Goal: Task Accomplishment & Management: Manage account settings

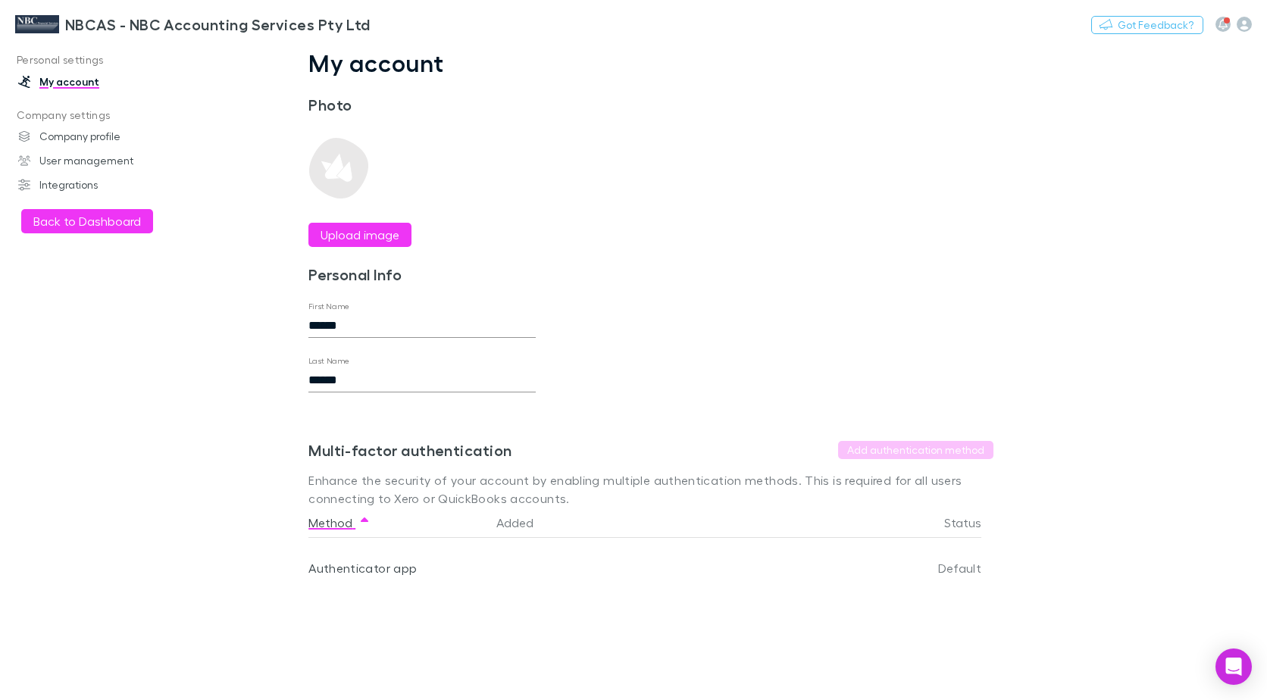
click at [58, 78] on link "My account" at bounding box center [102, 82] width 198 height 24
click at [352, 572] on div "Authenticator app" at bounding box center [396, 568] width 176 height 61
click at [48, 220] on button "Back to Dashboard" at bounding box center [87, 221] width 132 height 24
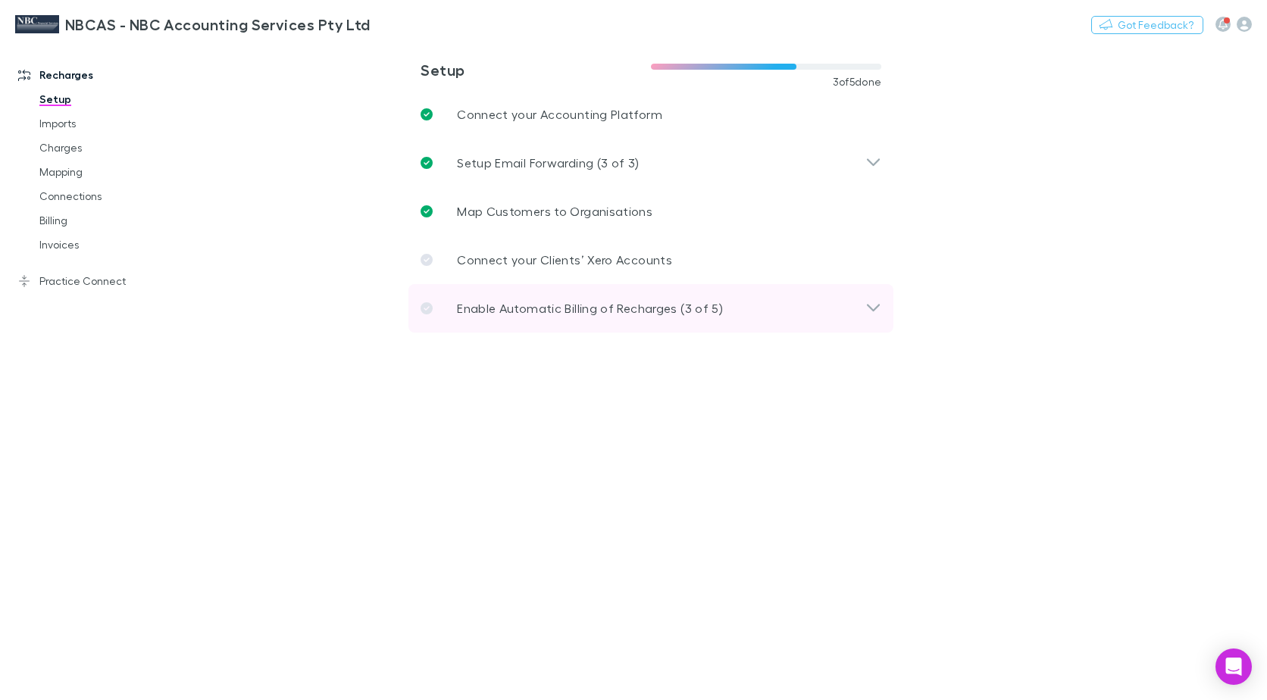
click at [871, 307] on icon at bounding box center [873, 308] width 16 height 18
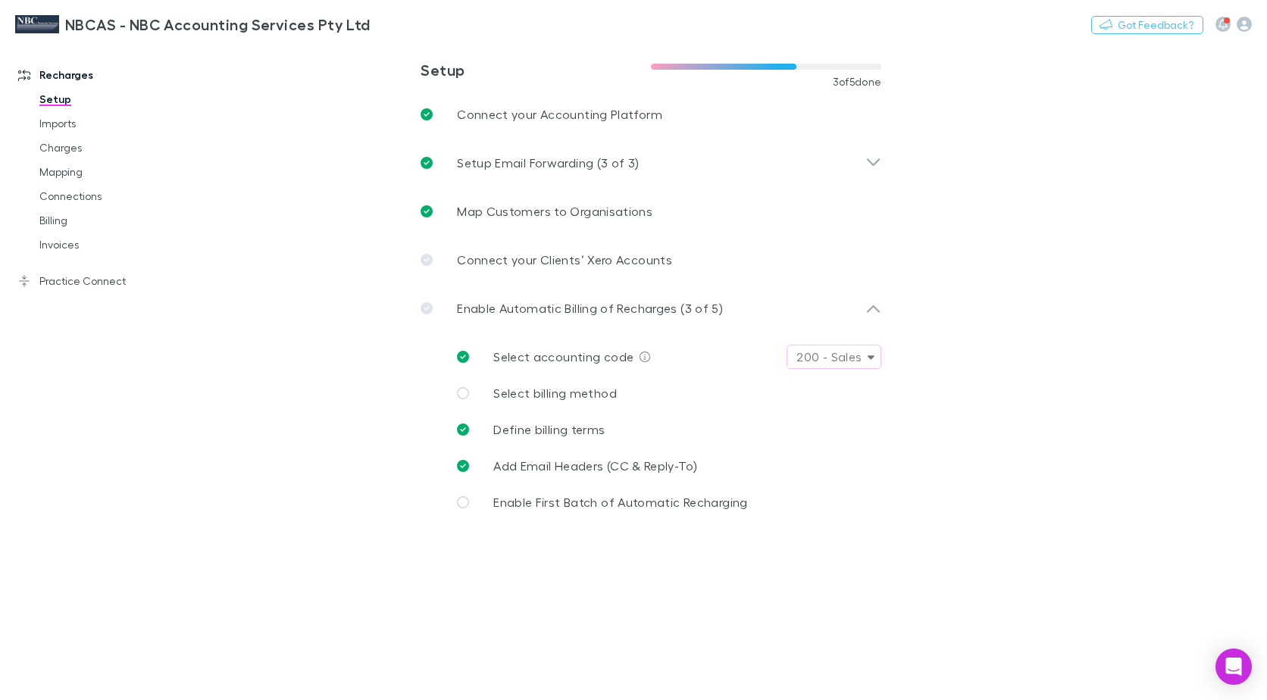
click at [872, 357] on icon "button" at bounding box center [871, 357] width 7 height 4
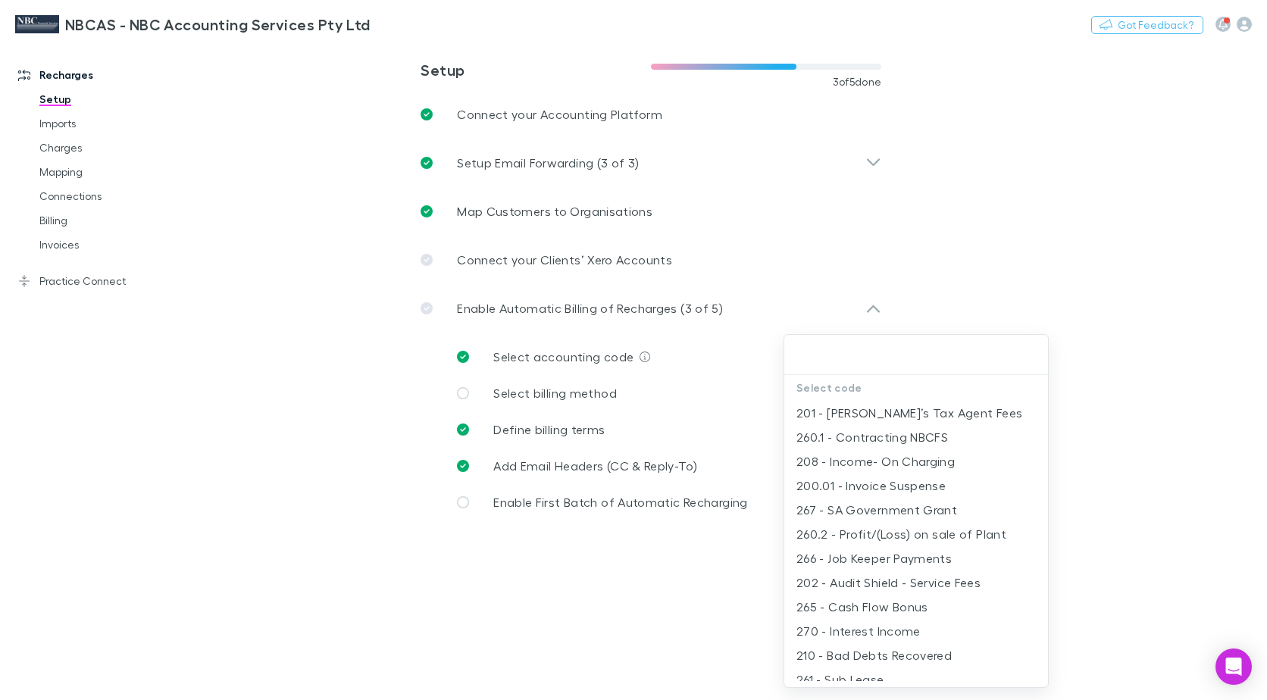
click at [905, 459] on li "208 - Income- On Charging" at bounding box center [916, 461] width 264 height 24
type input "**********"
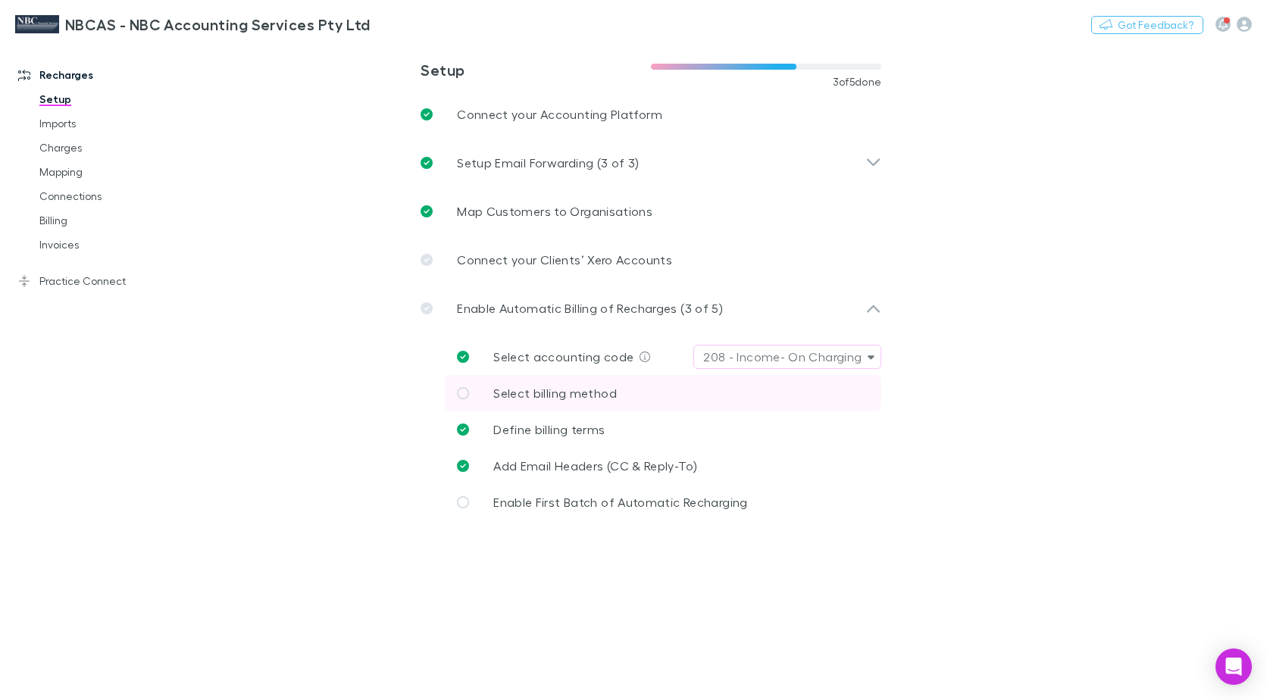
click at [524, 393] on span "Select billing method" at bounding box center [555, 393] width 124 height 14
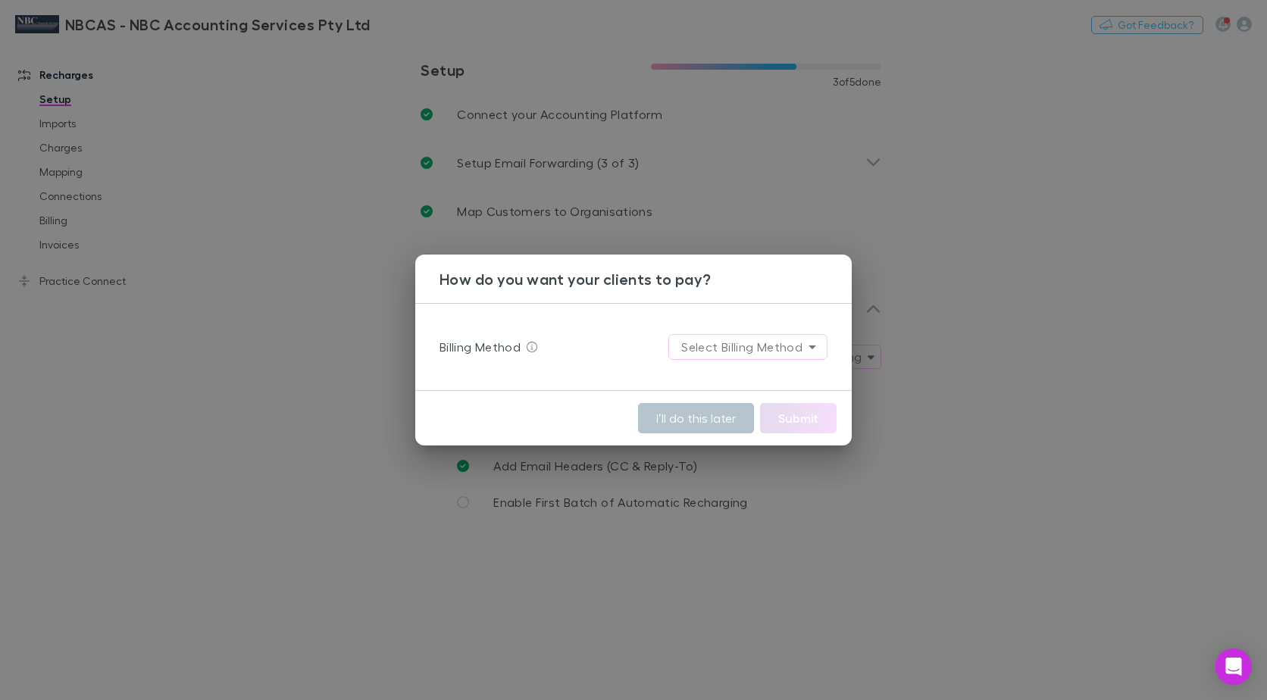
click at [808, 344] on body "**********" at bounding box center [633, 350] width 1267 height 700
click at [558, 370] on div at bounding box center [633, 350] width 1267 height 700
click at [676, 419] on button "I’ll do this later" at bounding box center [696, 418] width 116 height 30
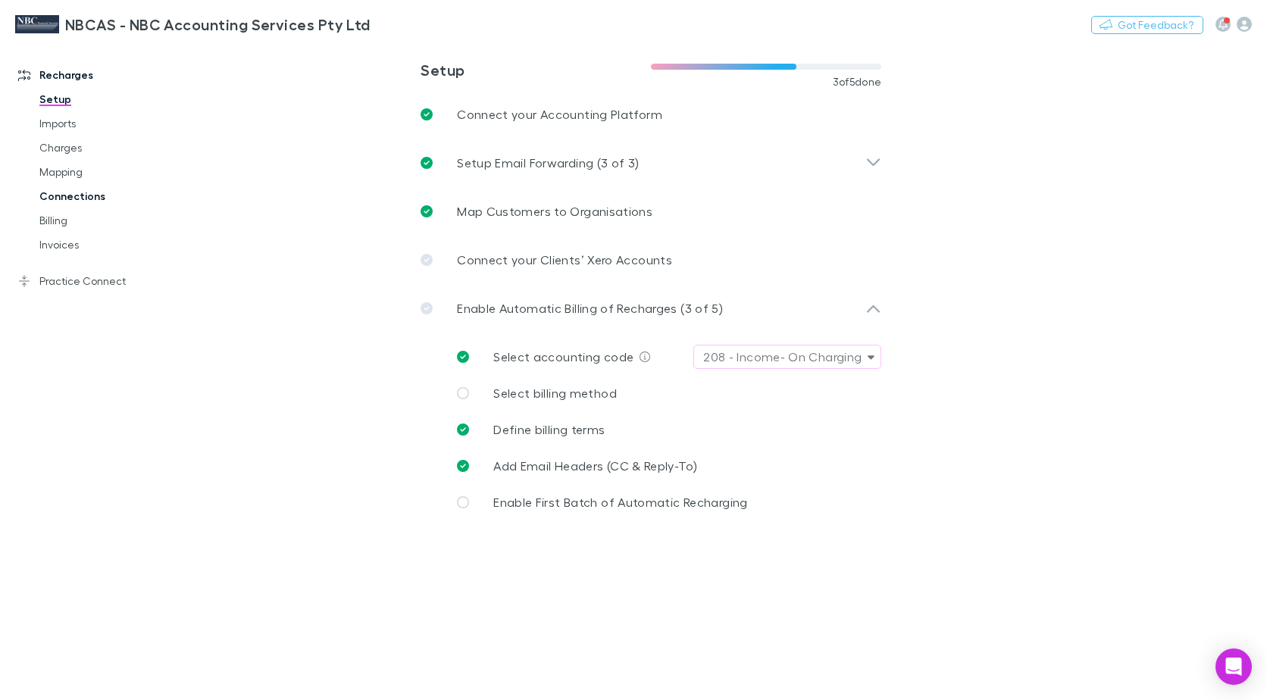
click at [43, 195] on link "Connections" at bounding box center [112, 196] width 177 height 24
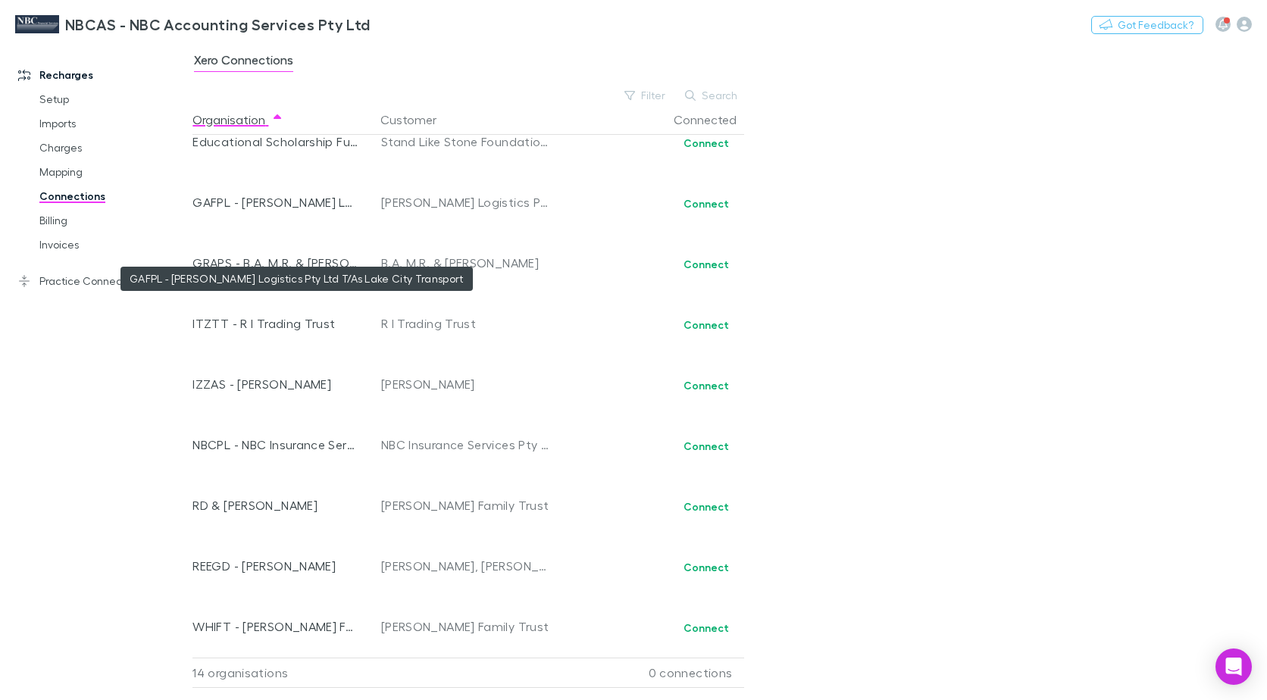
scroll to position [251, 0]
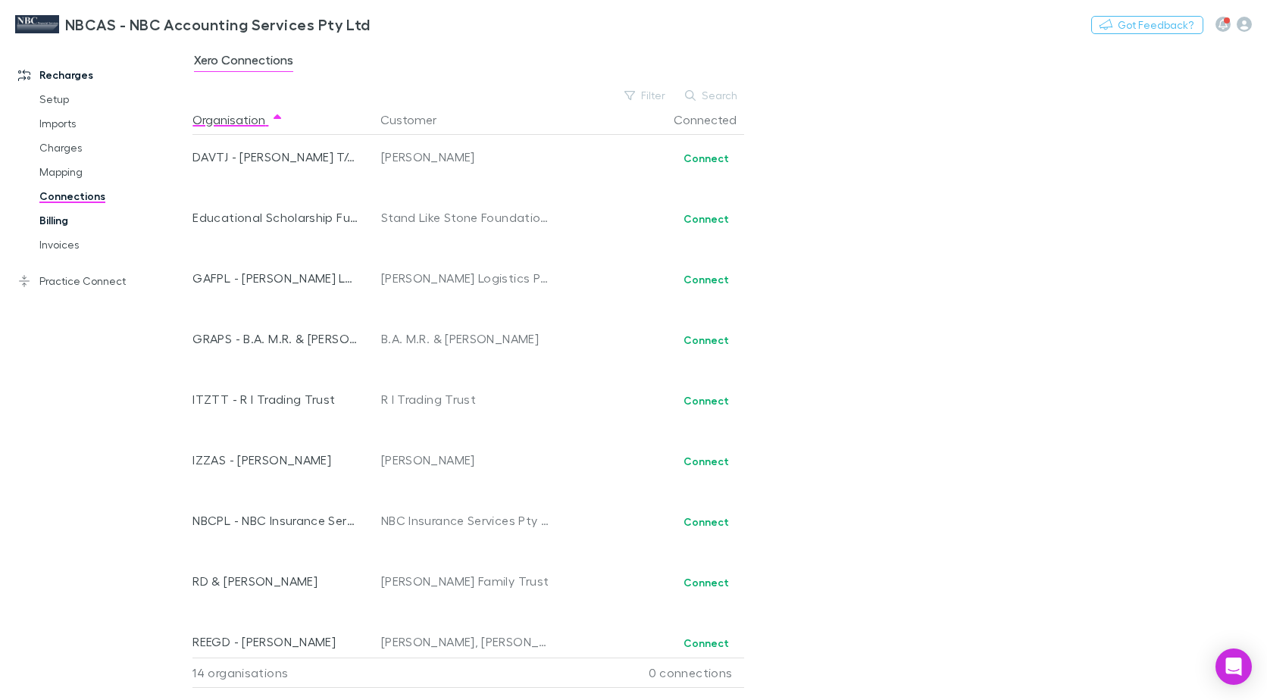
click at [58, 224] on link "Billing" at bounding box center [112, 220] width 177 height 24
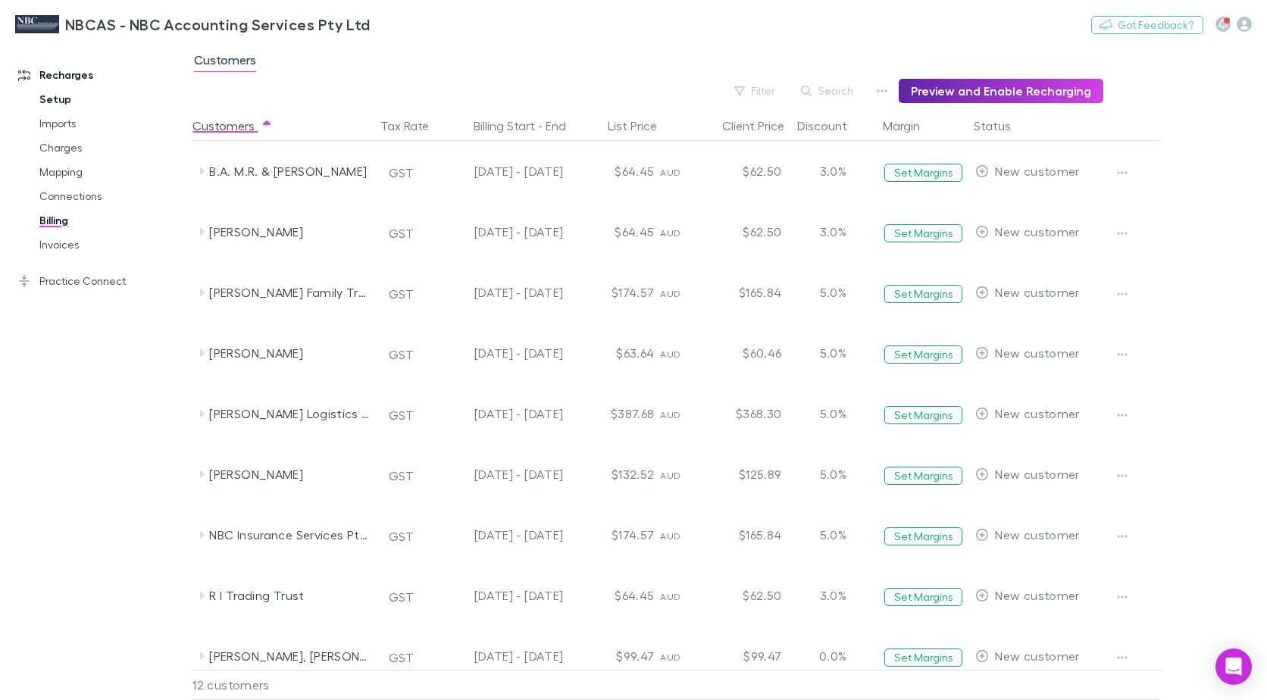
click at [52, 101] on link "Setup" at bounding box center [112, 99] width 177 height 24
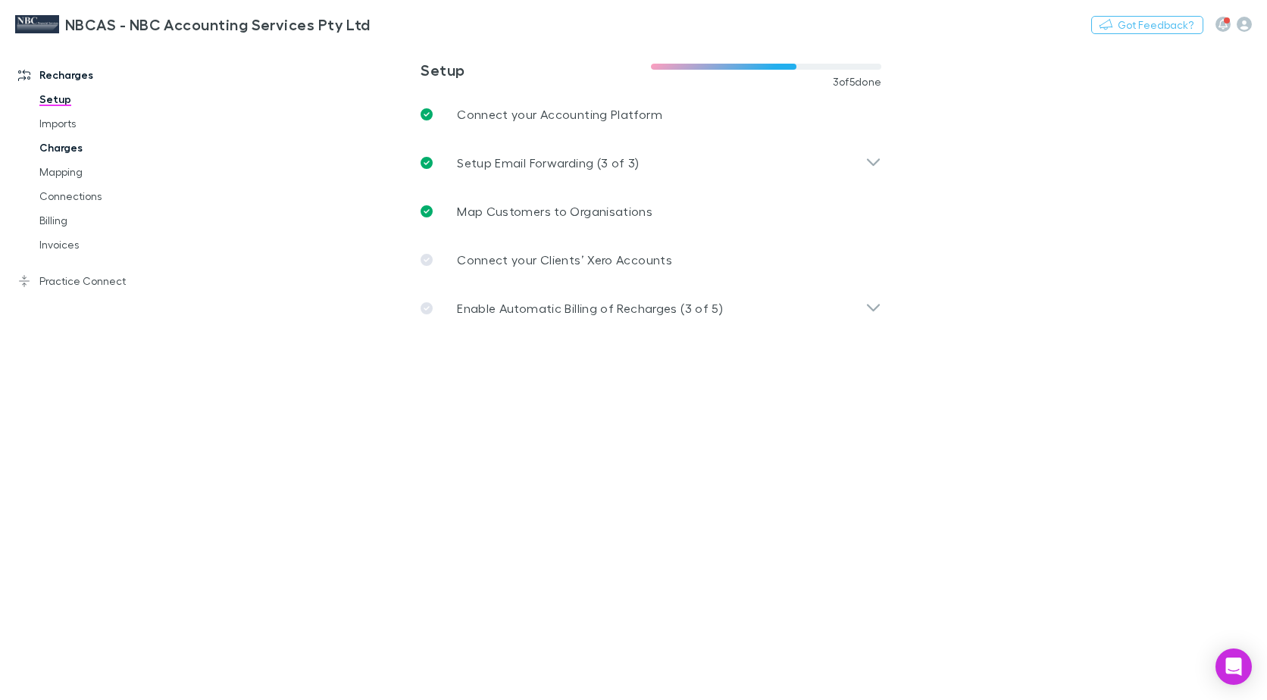
click at [59, 145] on link "Charges" at bounding box center [112, 148] width 177 height 24
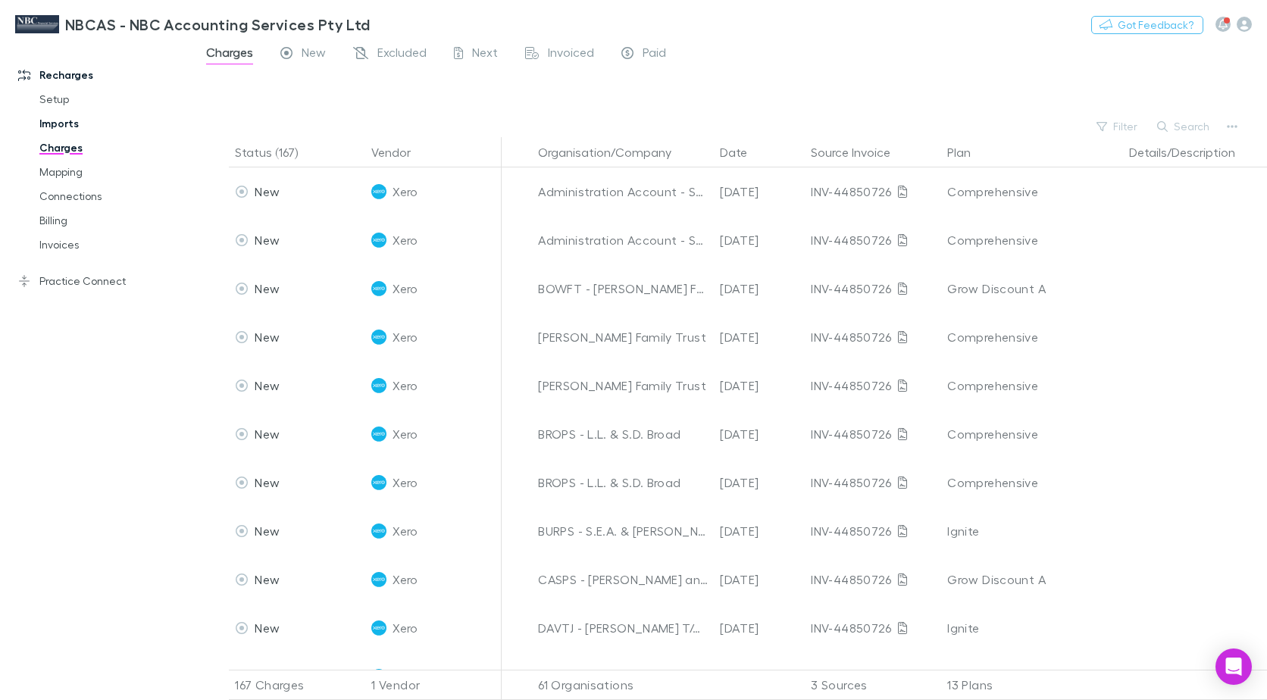
click at [52, 122] on link "Imports" at bounding box center [112, 123] width 177 height 24
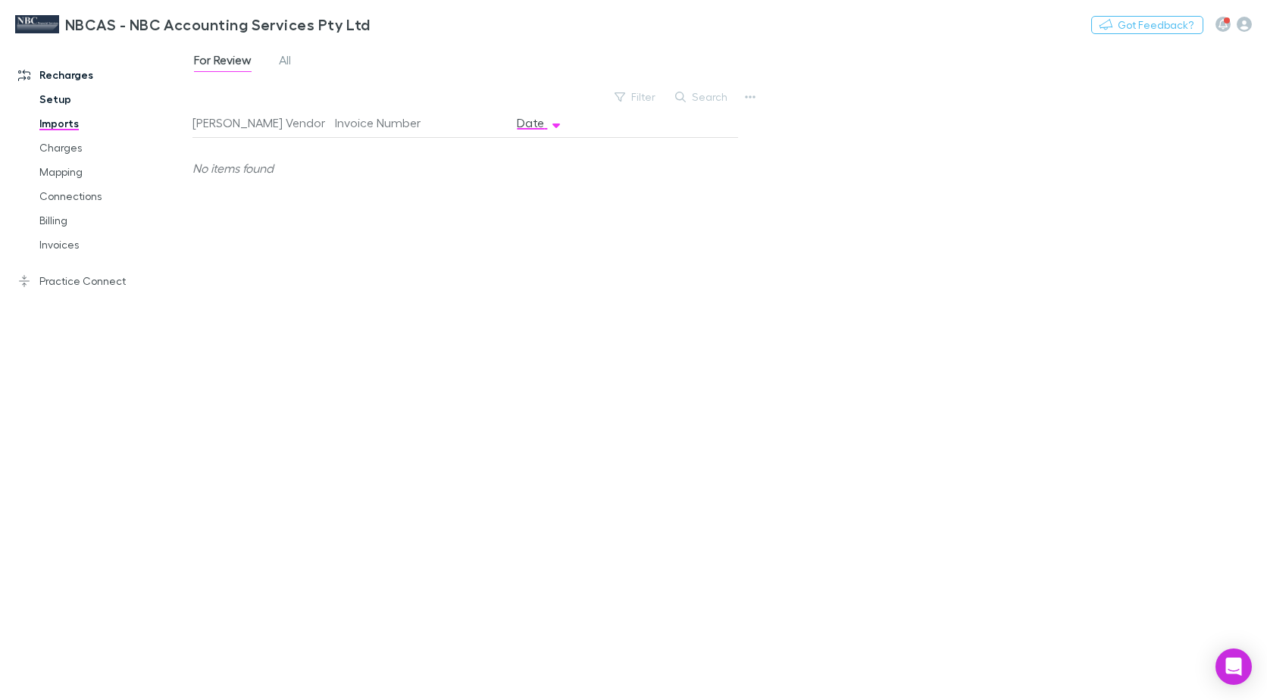
click at [56, 102] on link "Setup" at bounding box center [112, 99] width 177 height 24
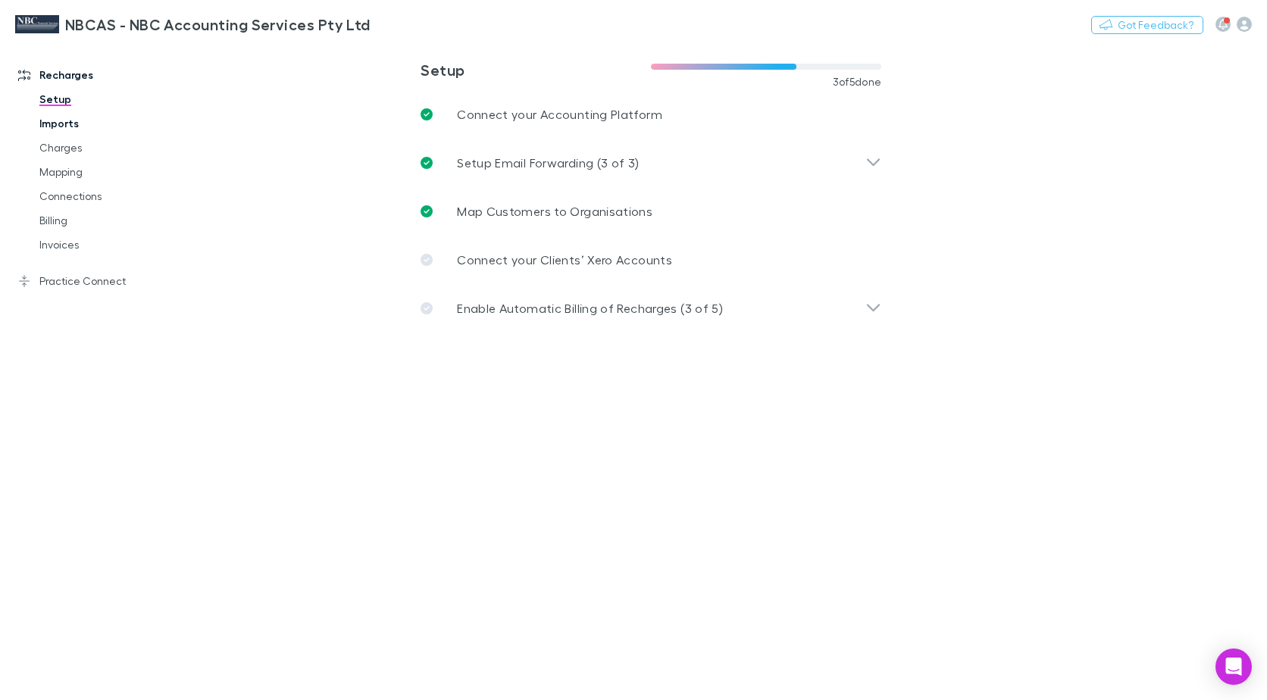
click at [67, 127] on link "Imports" at bounding box center [112, 123] width 177 height 24
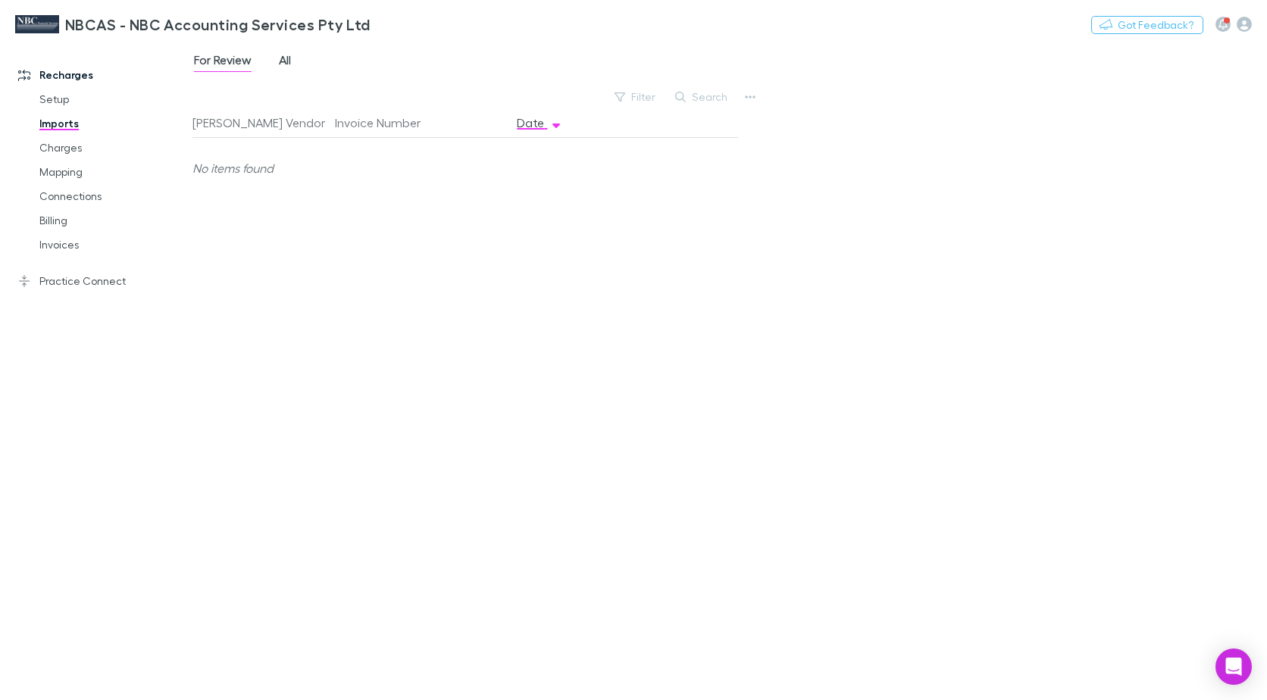
click at [286, 62] on span "All" at bounding box center [285, 62] width 12 height 20
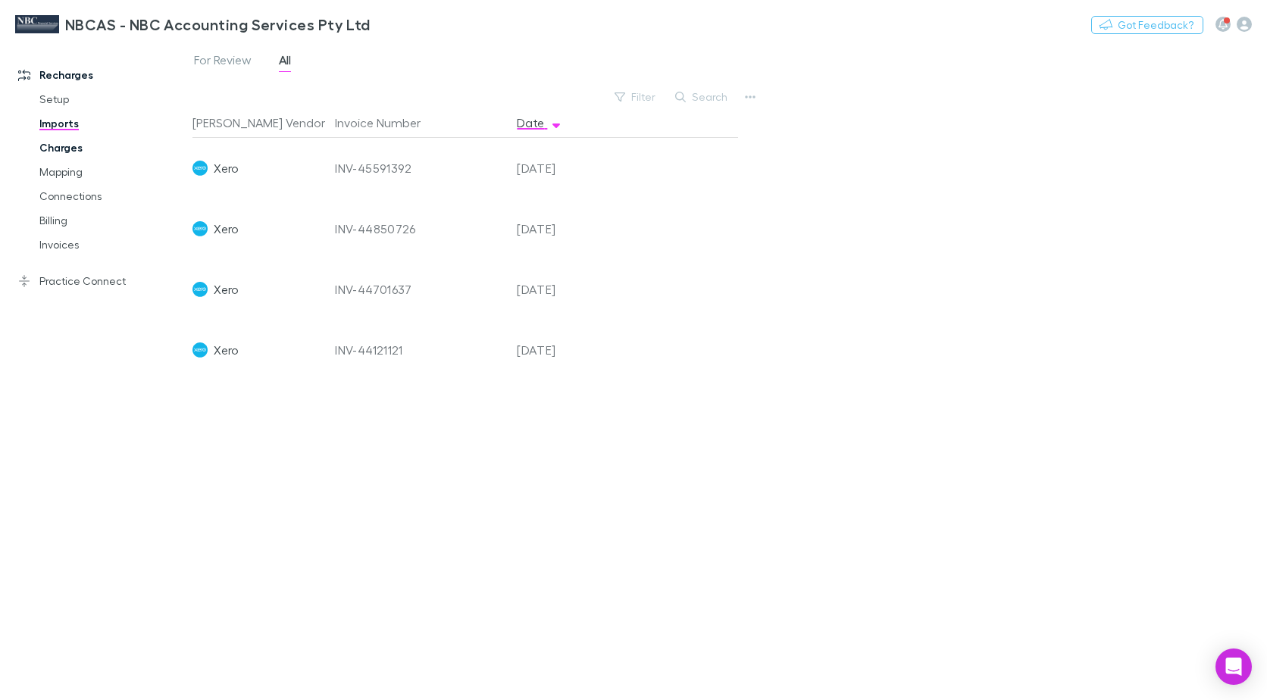
click at [73, 152] on link "Charges" at bounding box center [112, 148] width 177 height 24
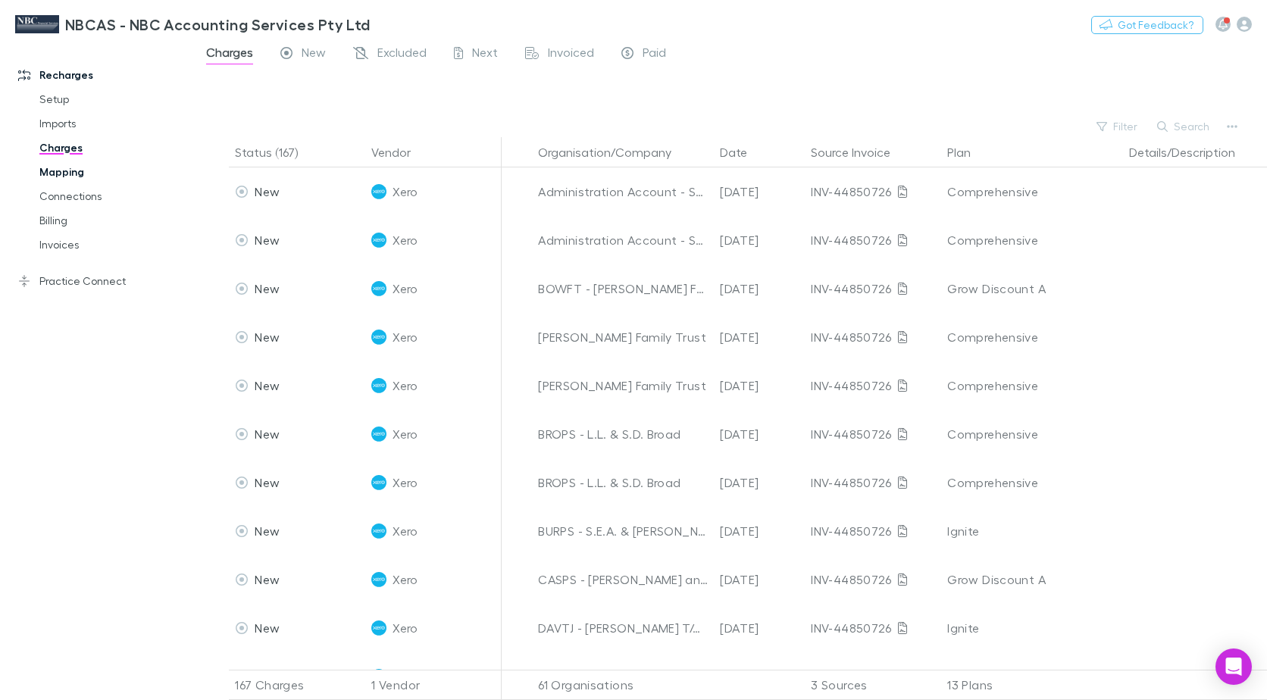
click at [66, 175] on link "Mapping" at bounding box center [112, 172] width 177 height 24
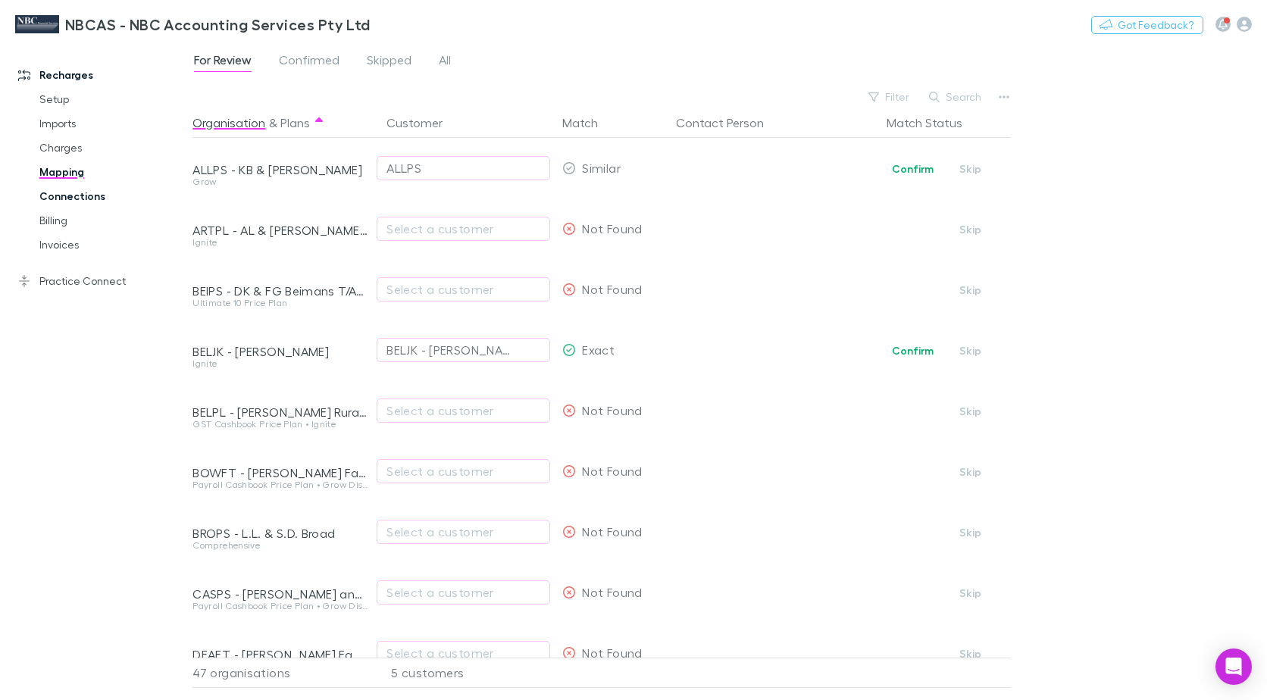
click at [91, 198] on link "Connections" at bounding box center [112, 196] width 177 height 24
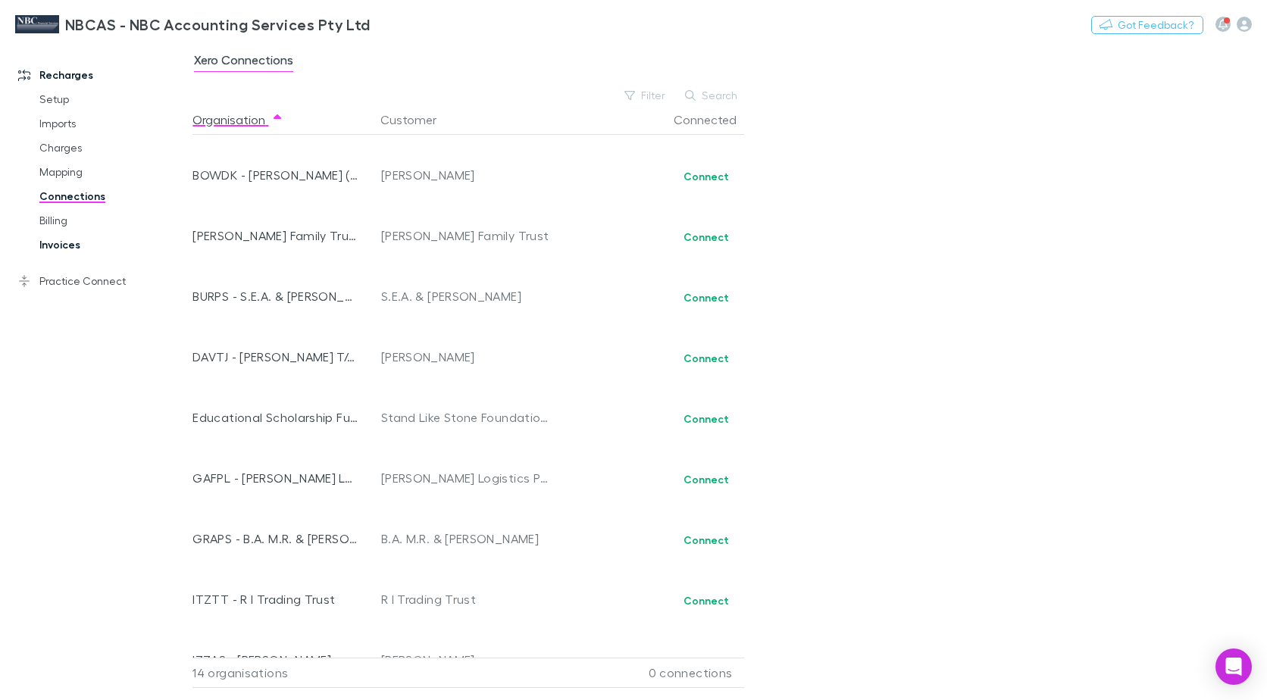
scroll to position [76, 0]
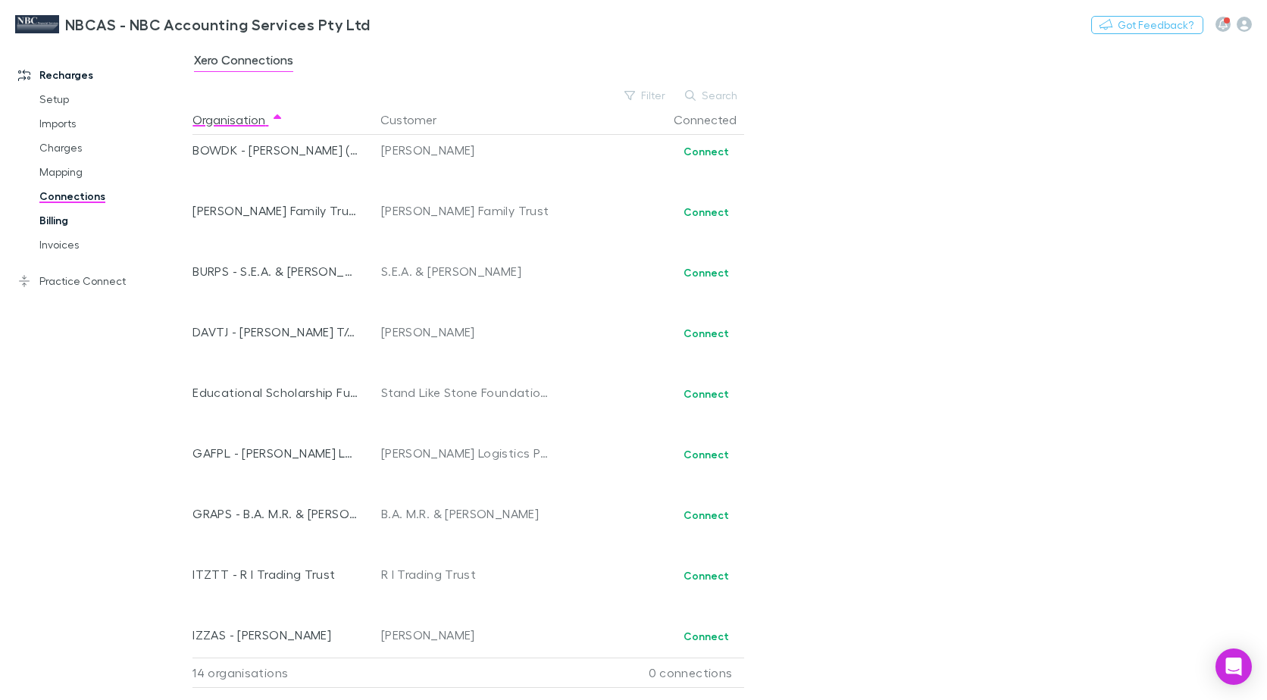
click at [47, 220] on link "Billing" at bounding box center [112, 220] width 177 height 24
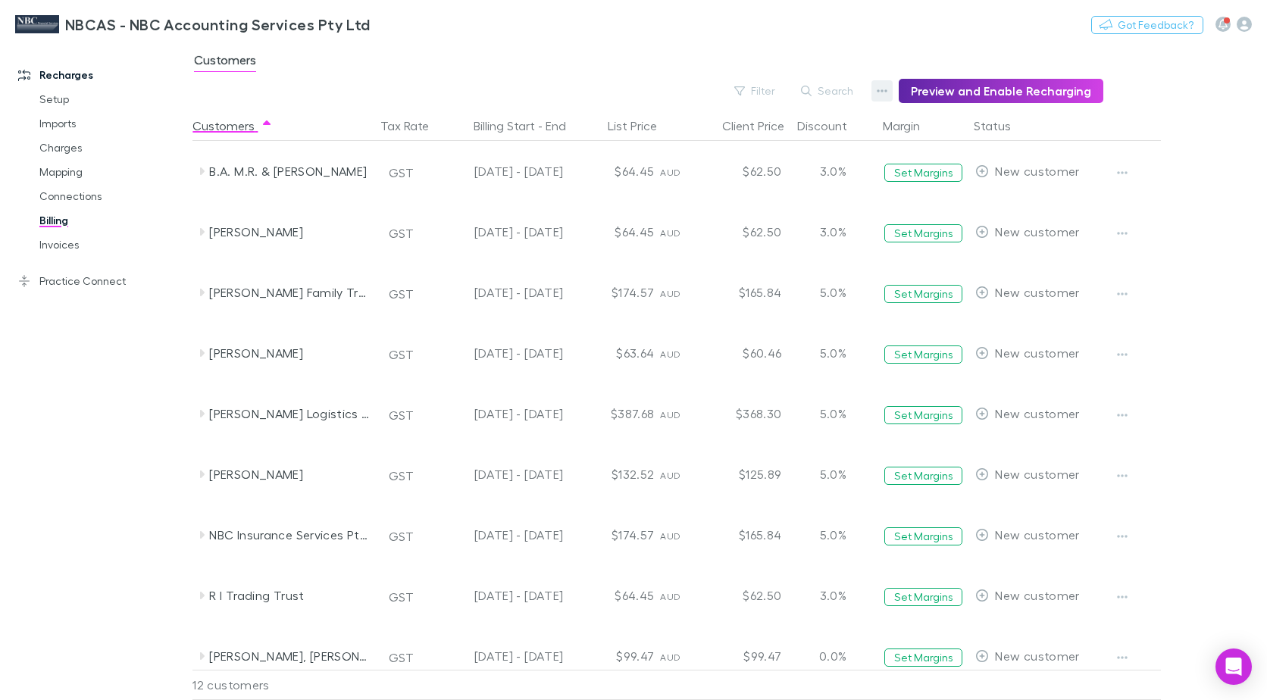
click at [886, 95] on icon "button" at bounding box center [882, 91] width 11 height 12
click at [836, 89] on div at bounding box center [633, 350] width 1267 height 700
click at [772, 93] on button "Filter" at bounding box center [756, 91] width 58 height 18
click at [772, 93] on div at bounding box center [633, 350] width 1267 height 700
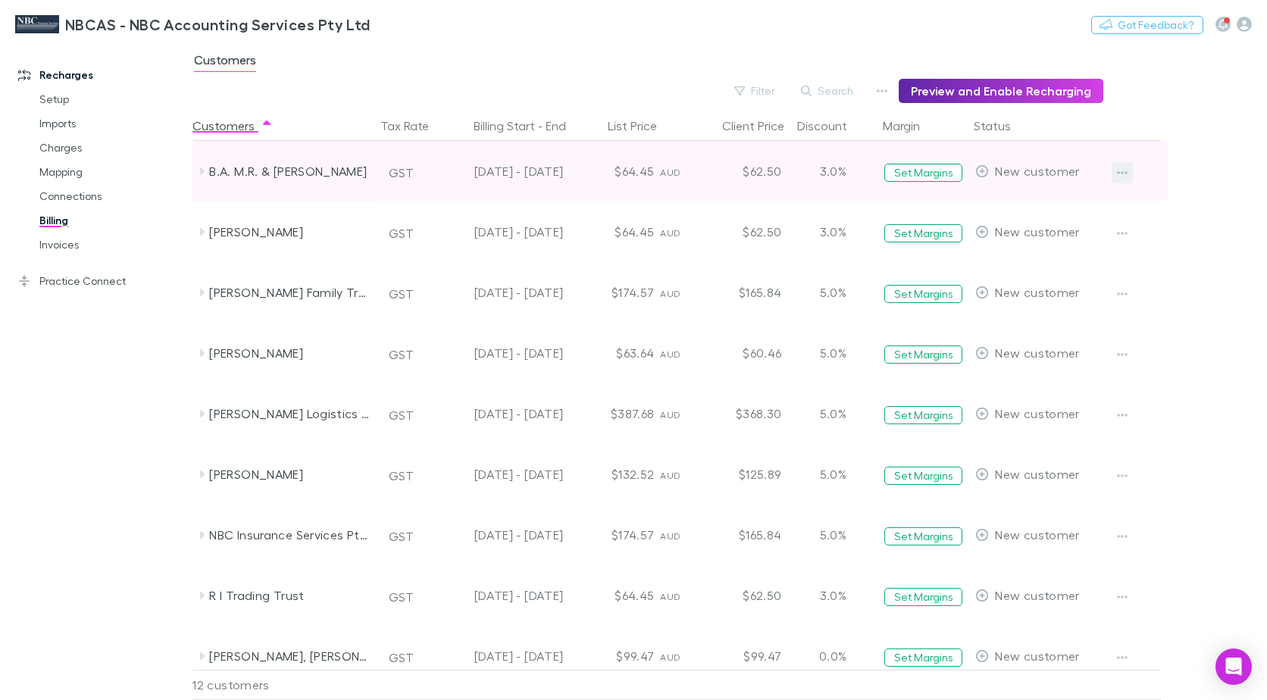
click at [1131, 174] on button "button" at bounding box center [1122, 172] width 21 height 21
click at [1131, 174] on div at bounding box center [633, 350] width 1267 height 700
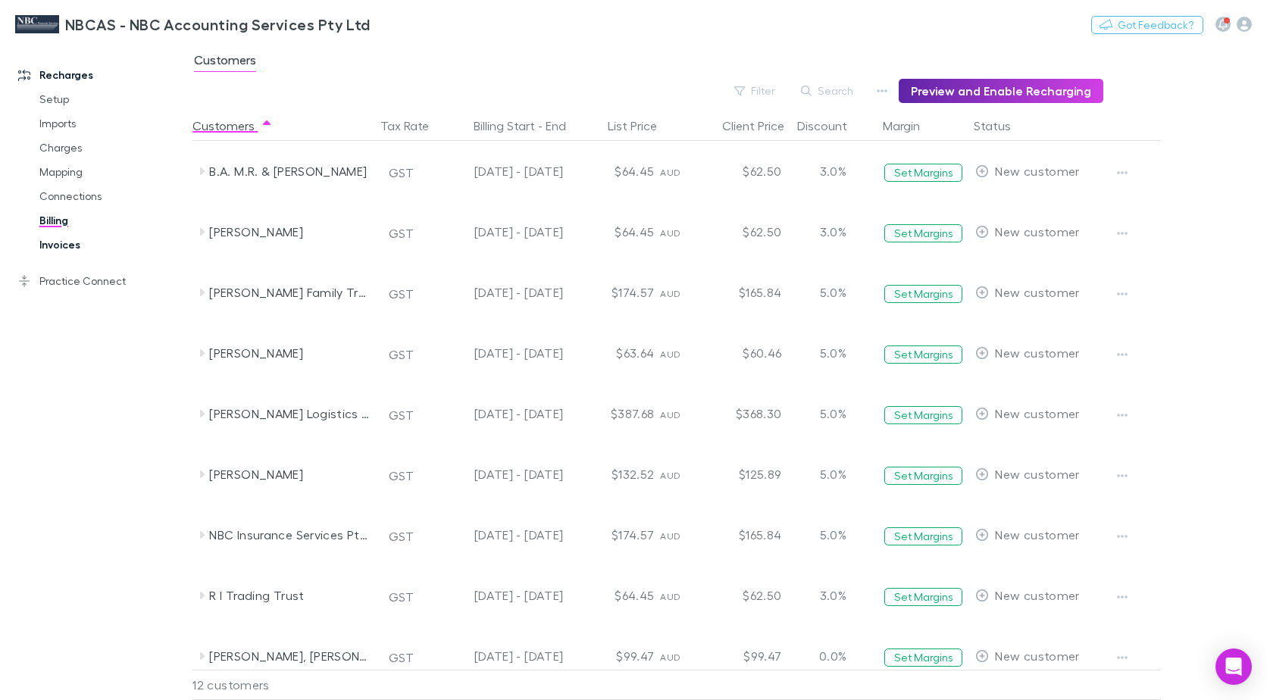
click at [69, 244] on link "Invoices" at bounding box center [112, 245] width 177 height 24
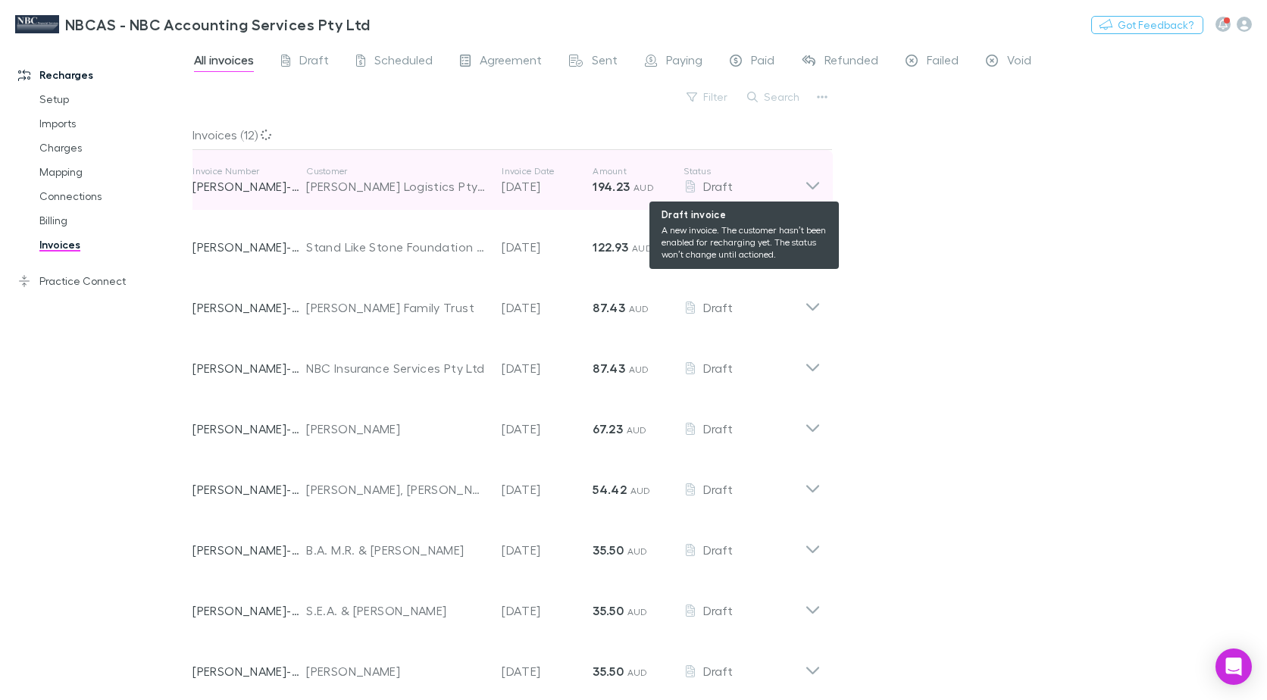
click at [722, 187] on span "Draft" at bounding box center [718, 186] width 30 height 14
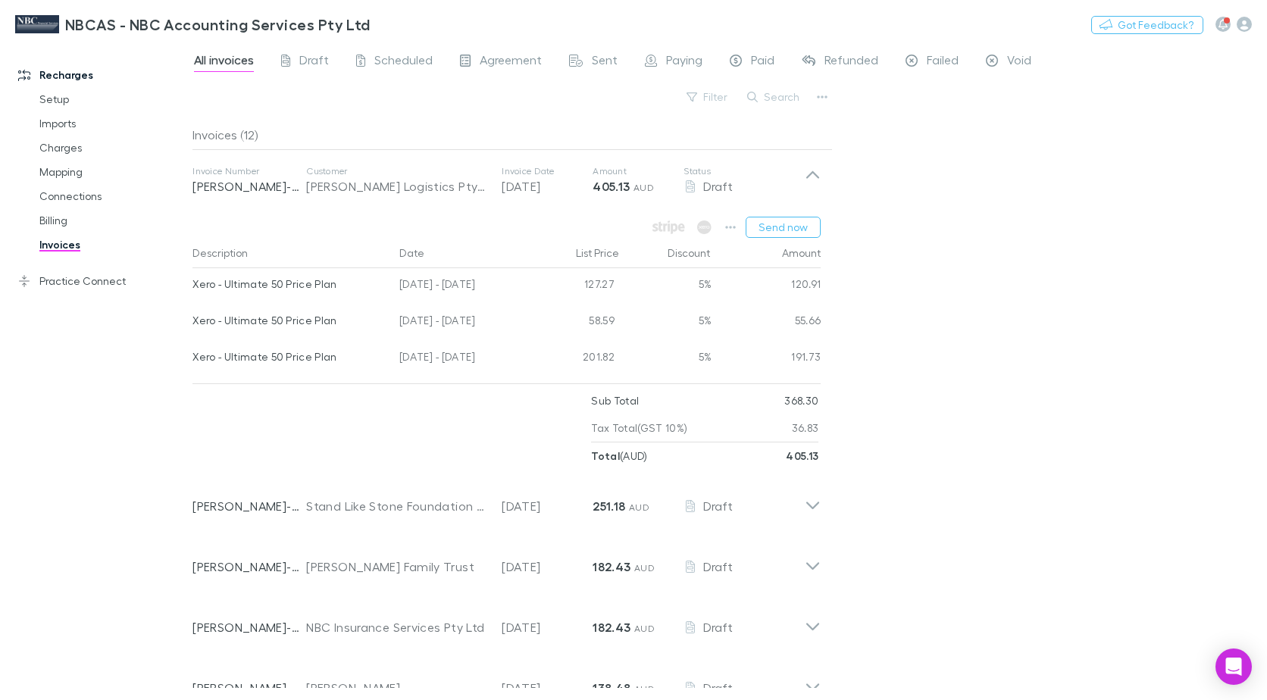
click at [988, 264] on div "All invoices Draft Scheduled Agreement Sent Paying Paid Refunded Failed Void Fi…" at bounding box center [729, 371] width 1074 height 658
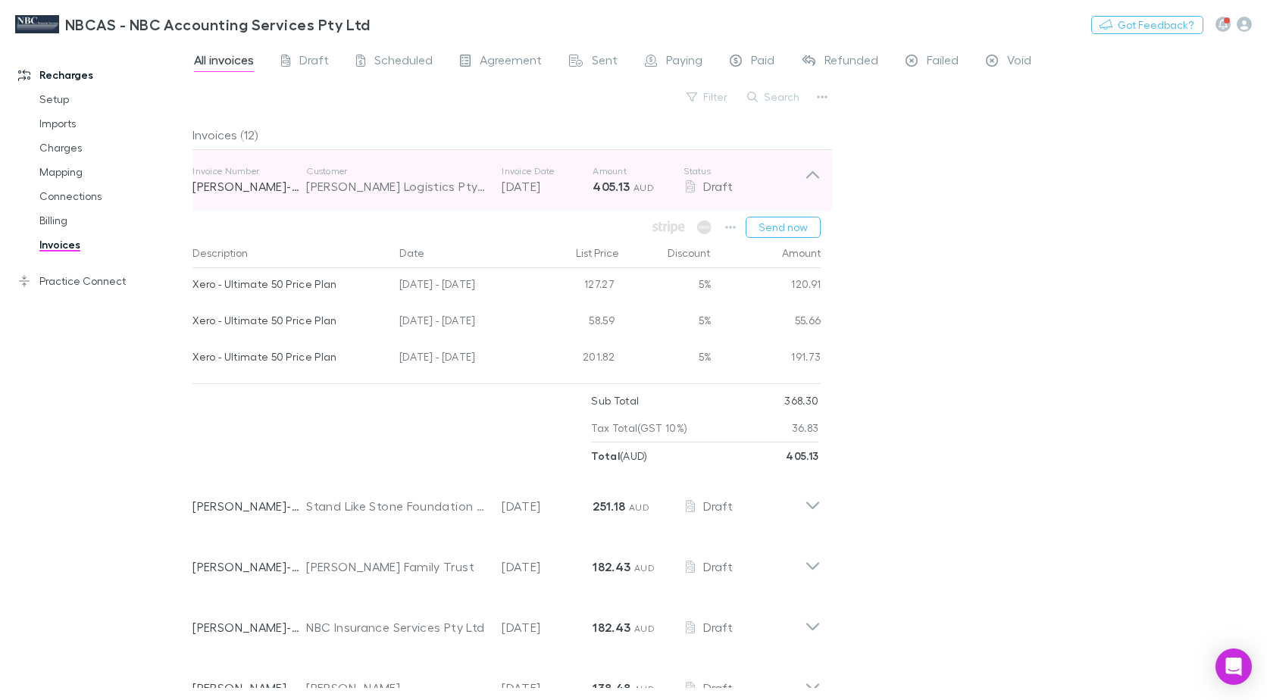
click at [808, 178] on icon at bounding box center [813, 180] width 16 height 30
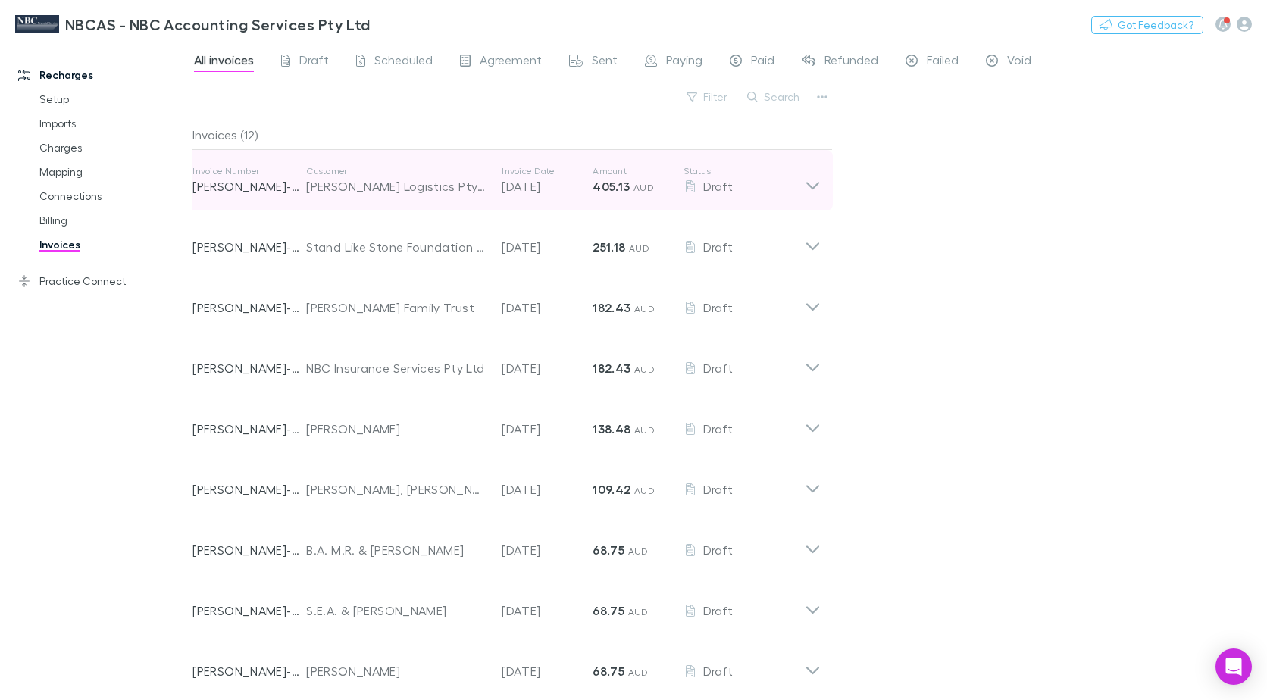
click at [815, 188] on icon at bounding box center [812, 186] width 13 height 8
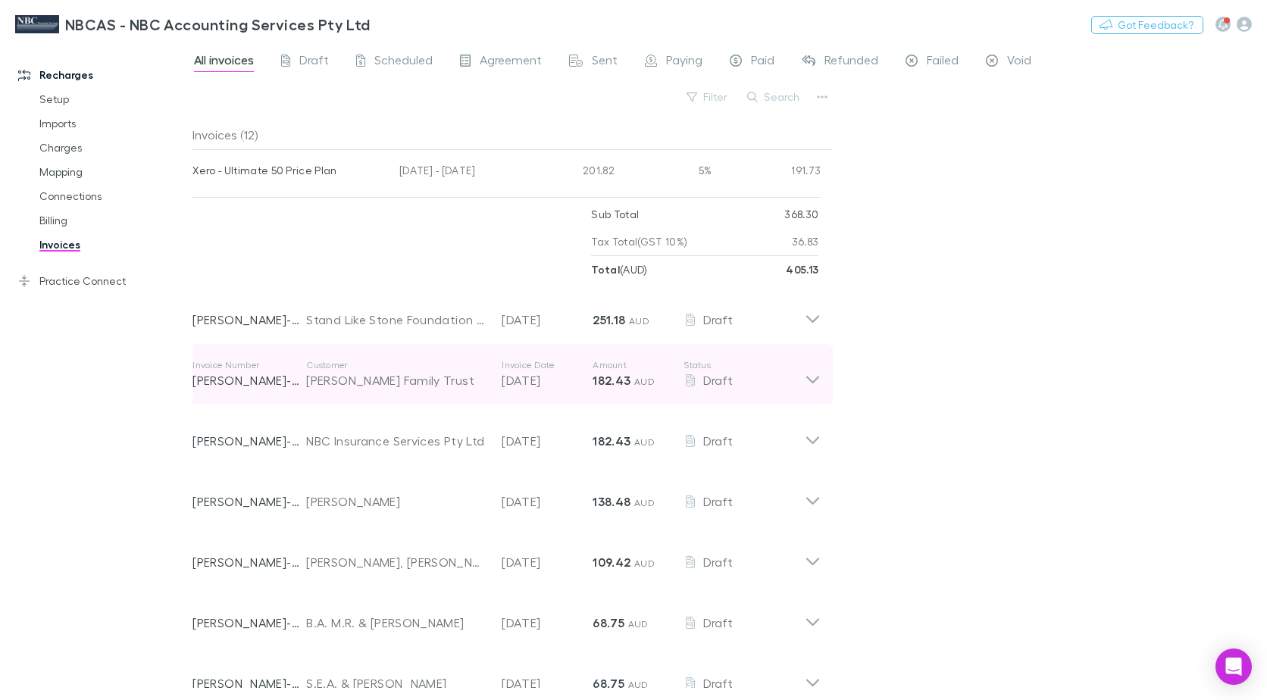
scroll to position [227, 0]
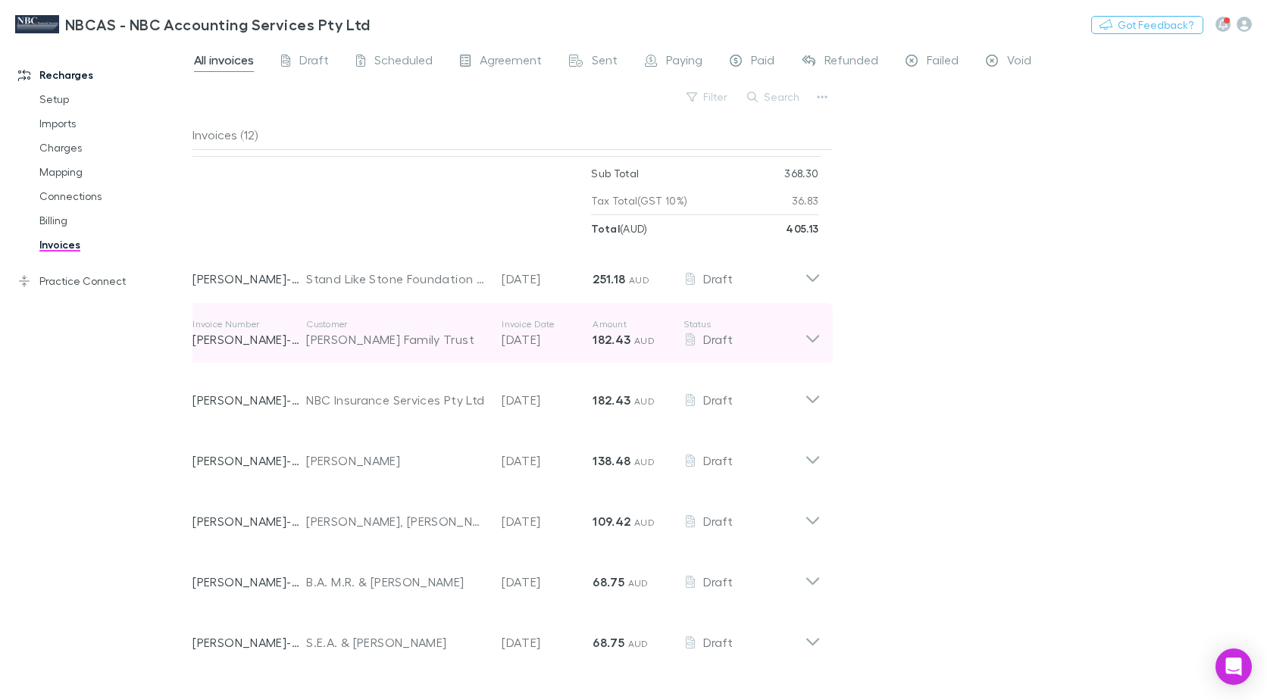
click at [812, 339] on icon at bounding box center [813, 333] width 16 height 30
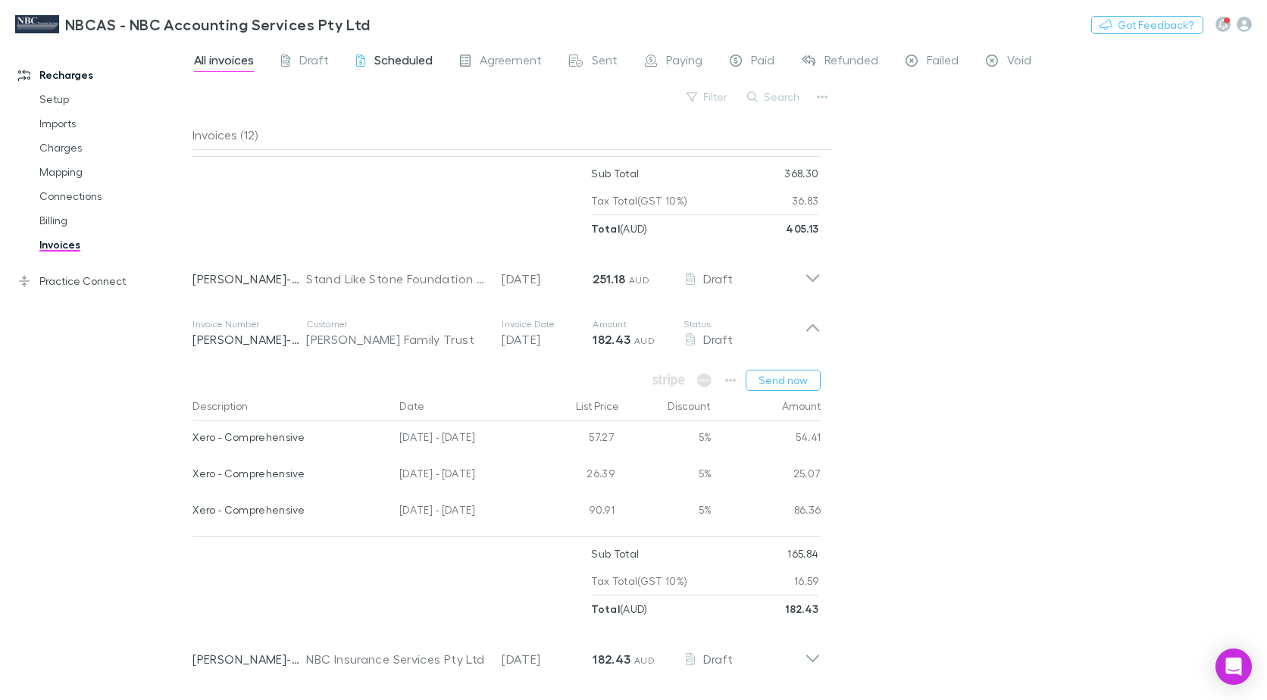
click at [378, 58] on span "Scheduled" at bounding box center [403, 62] width 58 height 20
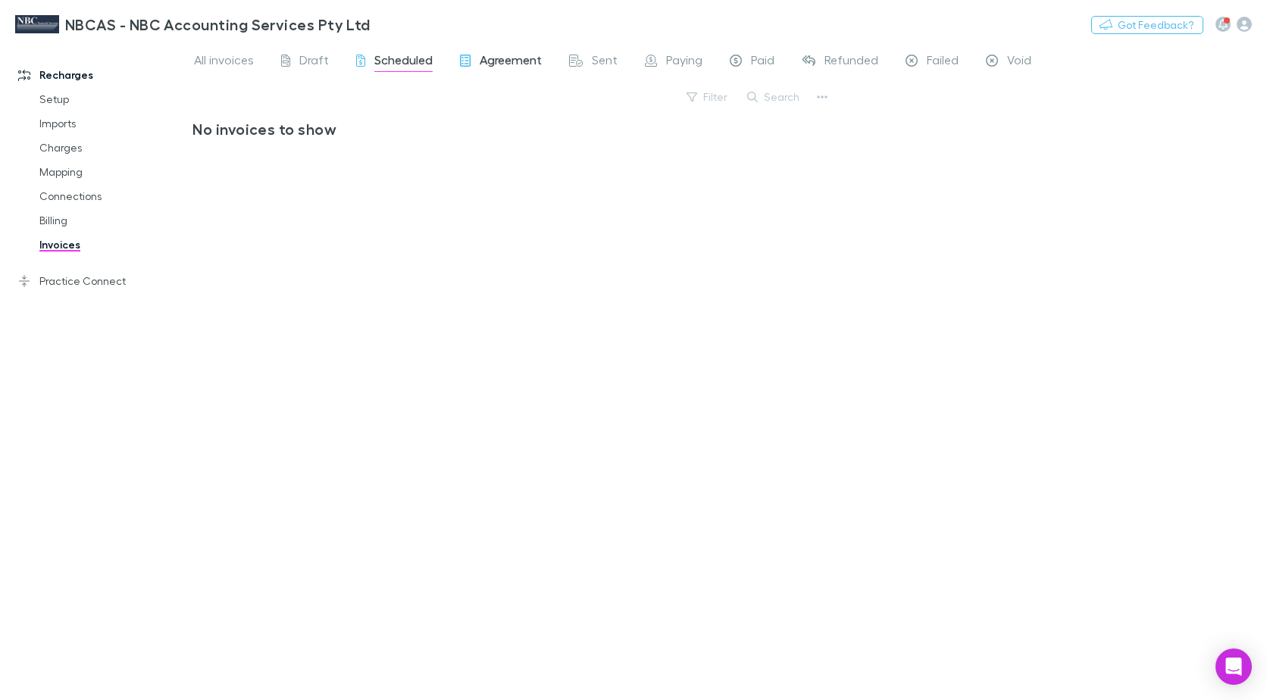
click at [493, 64] on span "Agreement" at bounding box center [511, 62] width 62 height 20
click at [578, 60] on icon at bounding box center [576, 61] width 14 height 12
click at [64, 99] on link "Setup" at bounding box center [112, 99] width 177 height 24
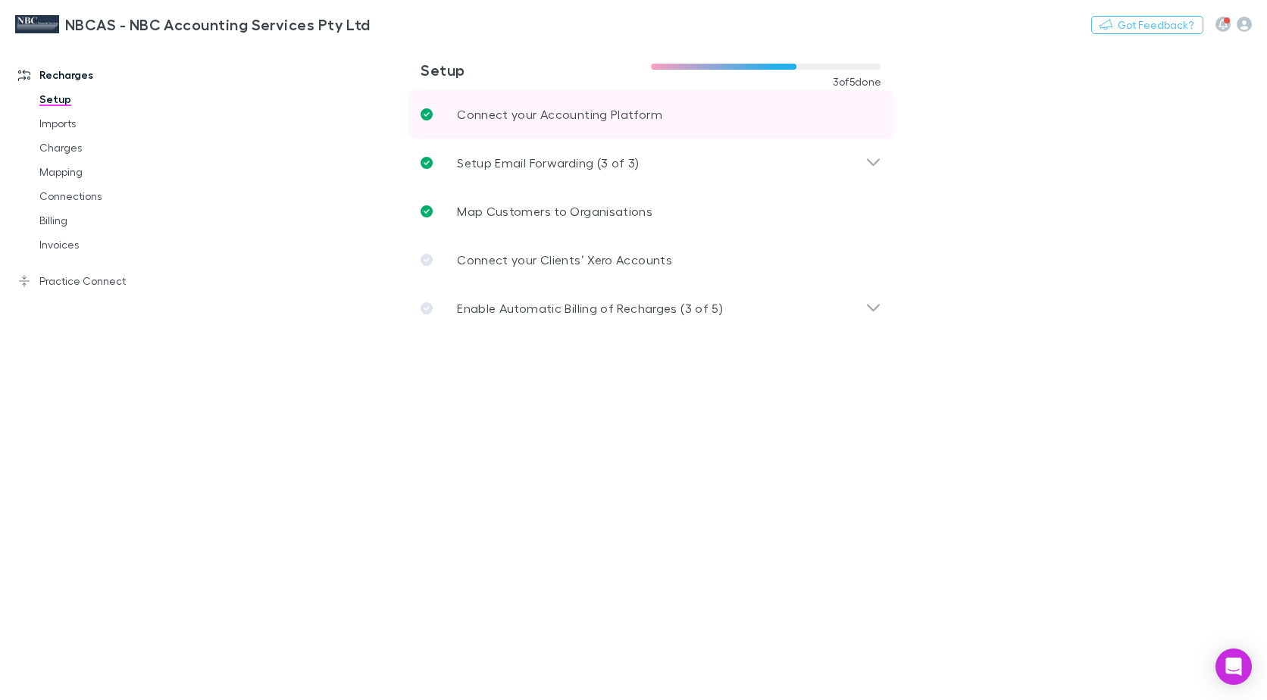
click at [520, 117] on p "Connect your Accounting Platform" at bounding box center [559, 114] width 205 height 18
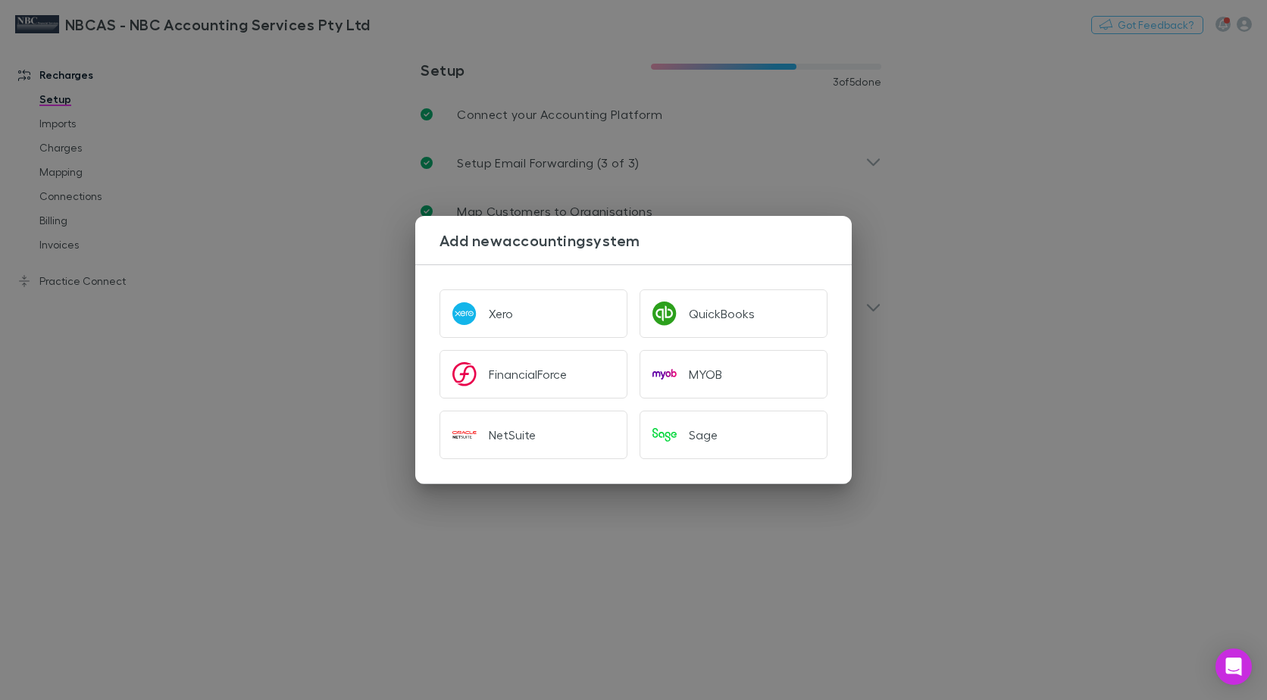
click at [294, 152] on div "Add new accounting system Xero QuickBooks FinancialForce MYOB NetSuite Sage" at bounding box center [633, 350] width 1267 height 700
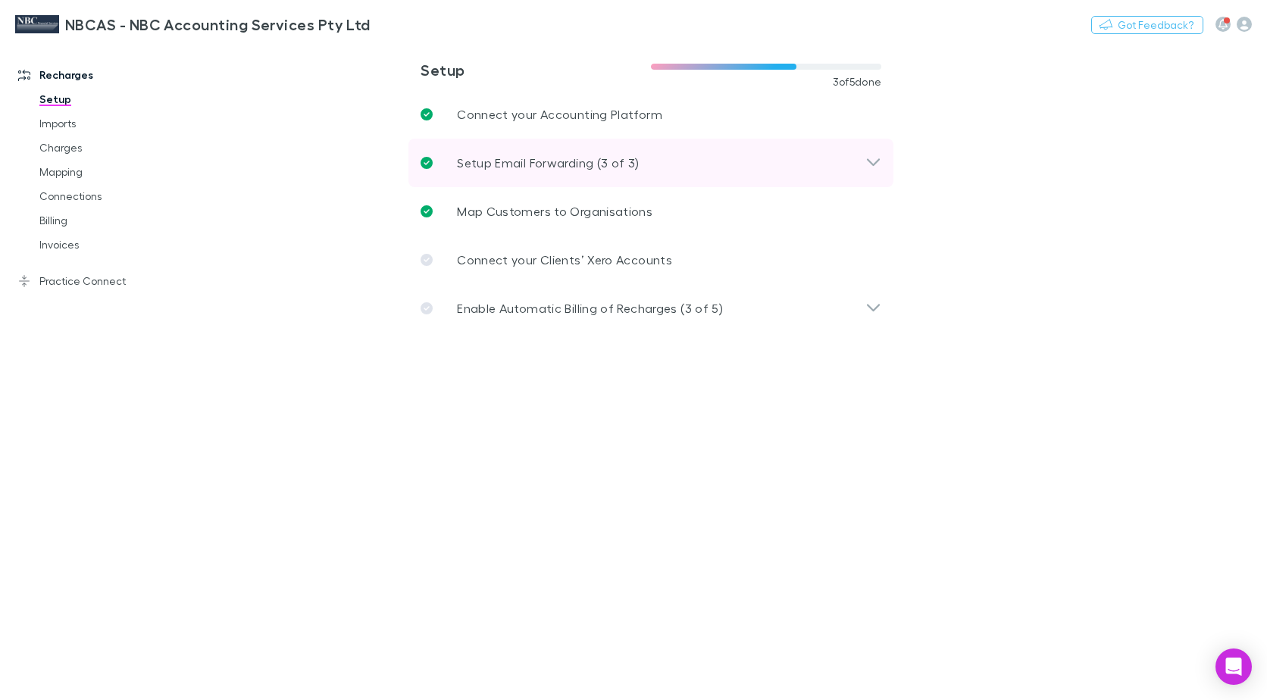
click at [500, 166] on p "Setup Email Forwarding (3 of 3)" at bounding box center [548, 163] width 182 height 18
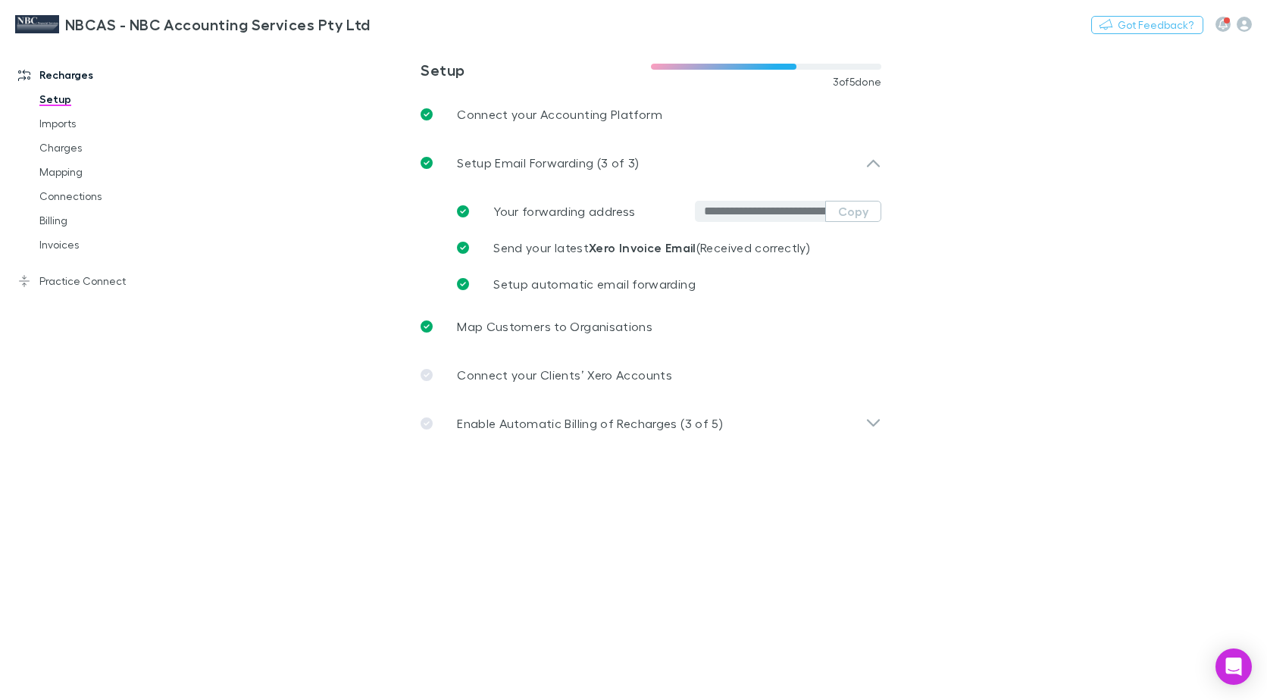
click at [1045, 277] on main "**********" at bounding box center [729, 371] width 1074 height 658
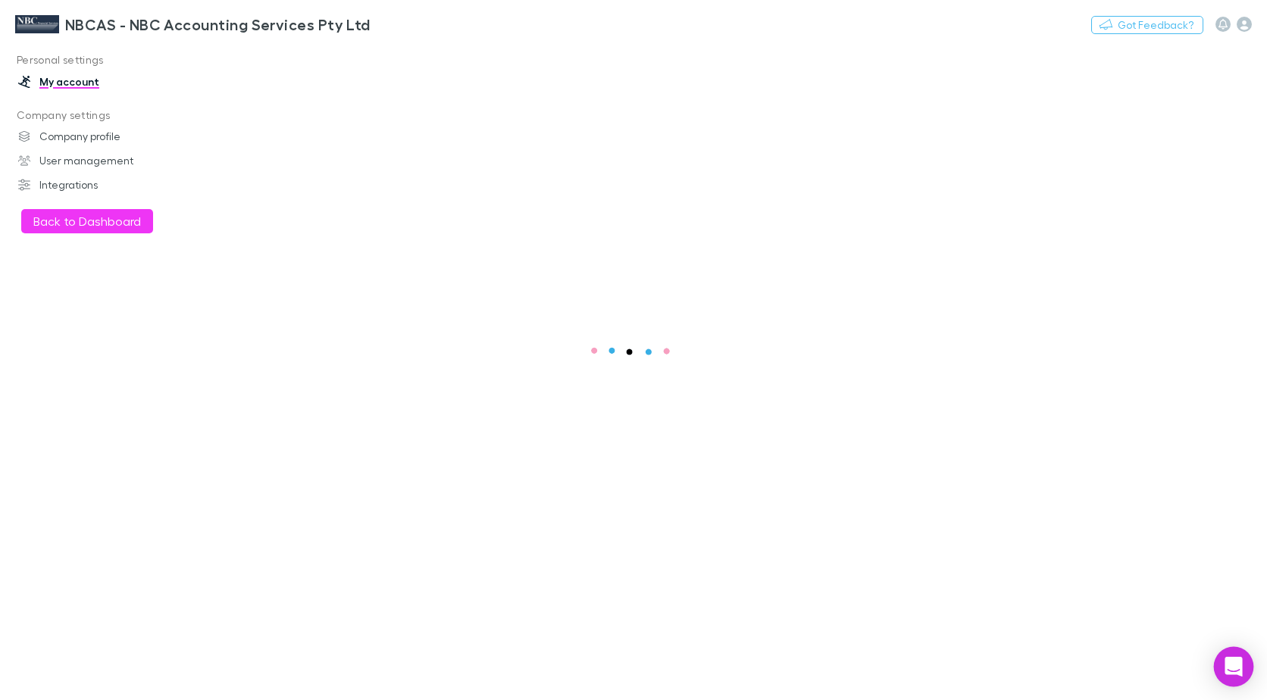
click at [1218, 675] on div "Open Intercom Messenger" at bounding box center [1234, 667] width 40 height 40
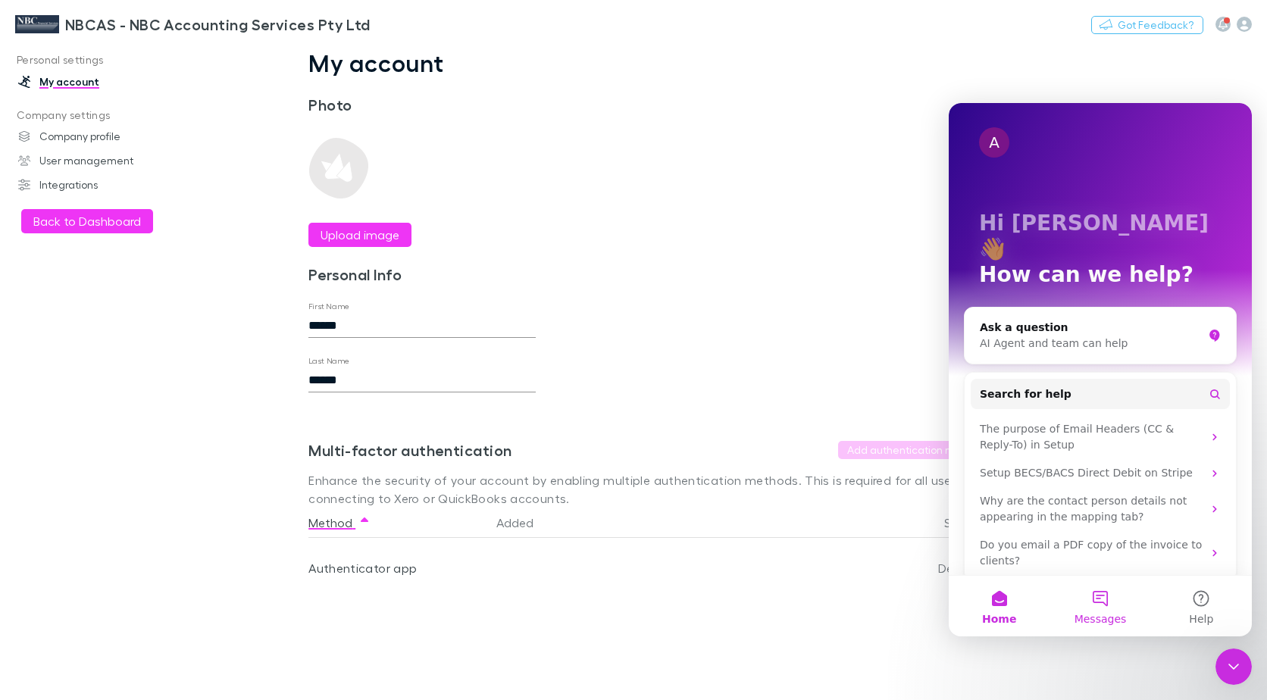
click at [1099, 604] on button "Messages" at bounding box center [1099, 606] width 101 height 61
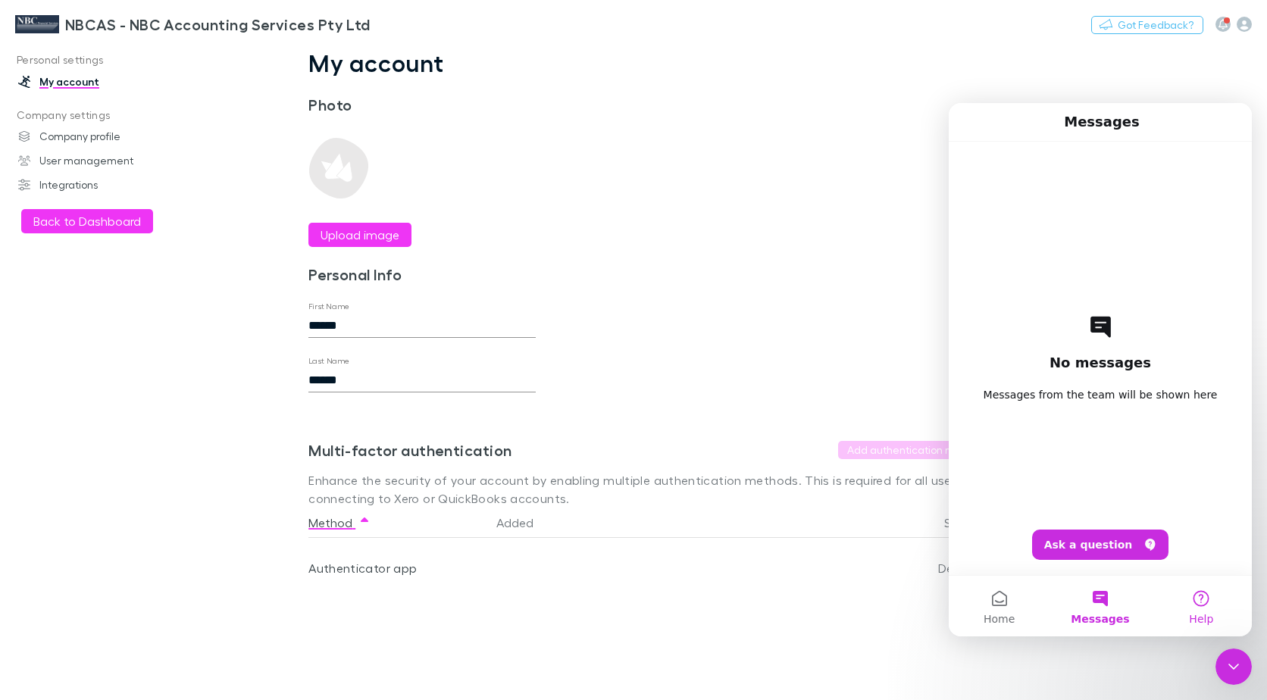
click at [1199, 605] on button "Help" at bounding box center [1201, 606] width 101 height 61
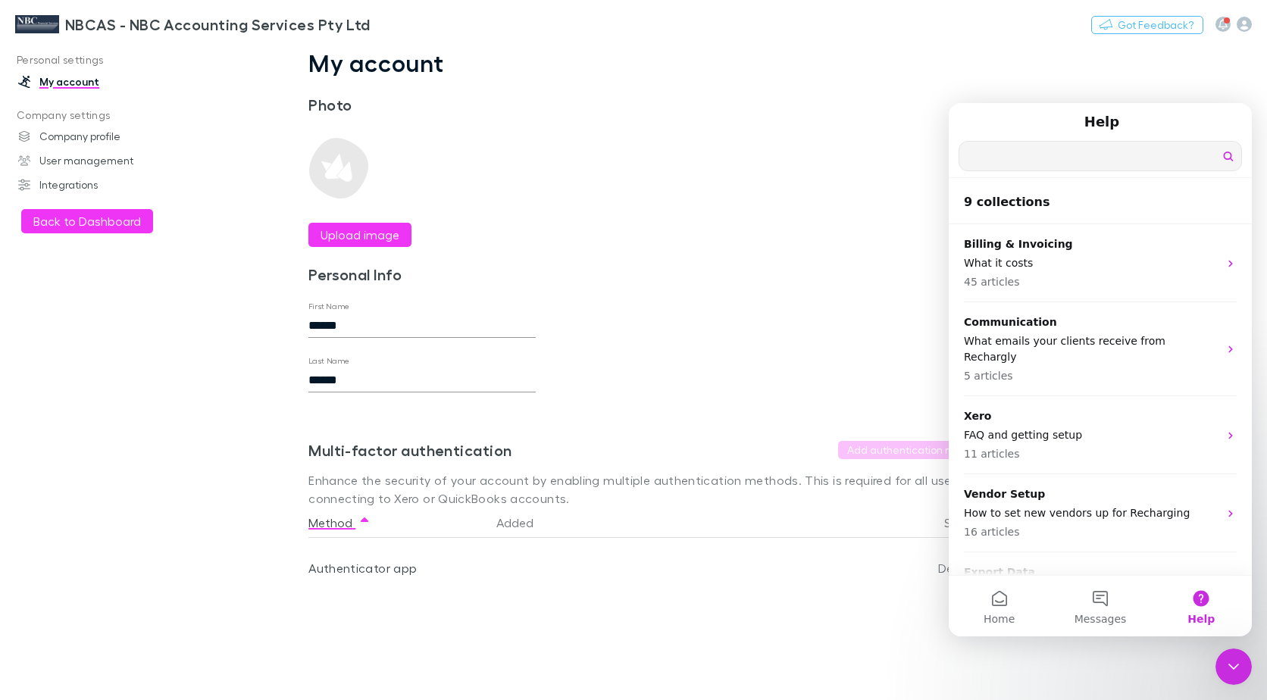
click at [1001, 160] on input "Search for help" at bounding box center [1100, 156] width 282 height 29
type input "**********"
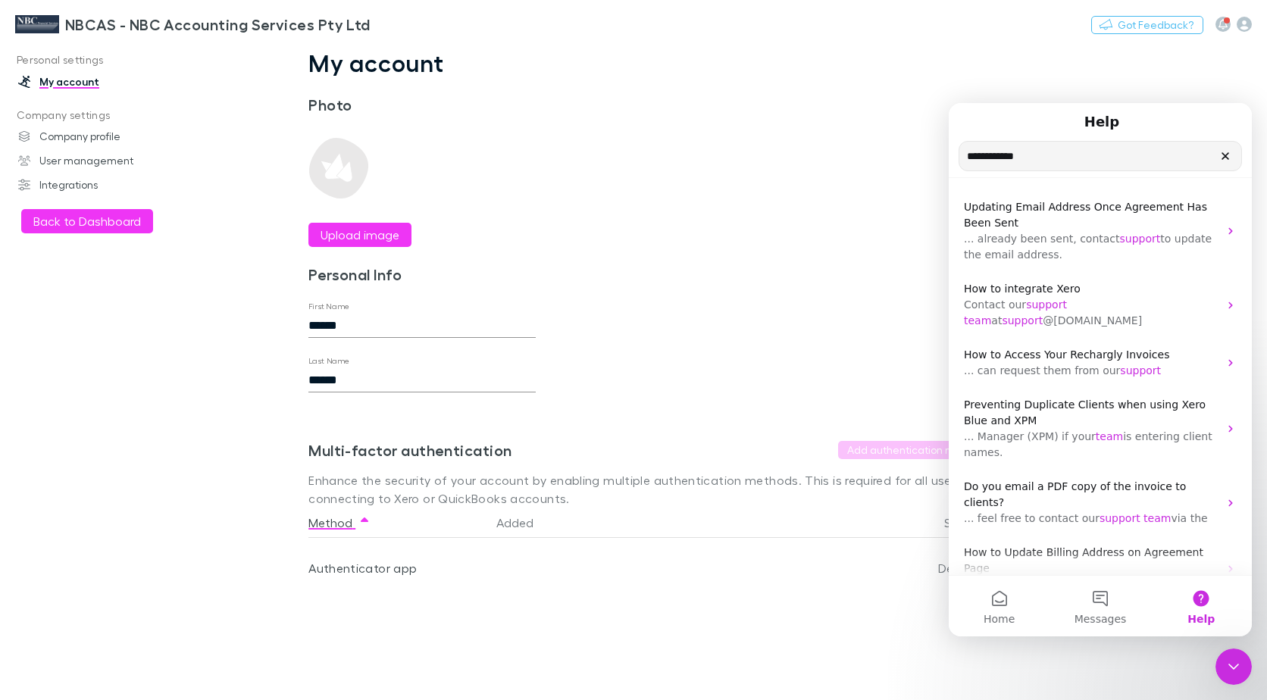
click at [1227, 158] on icon "Clear" at bounding box center [1225, 156] width 12 height 12
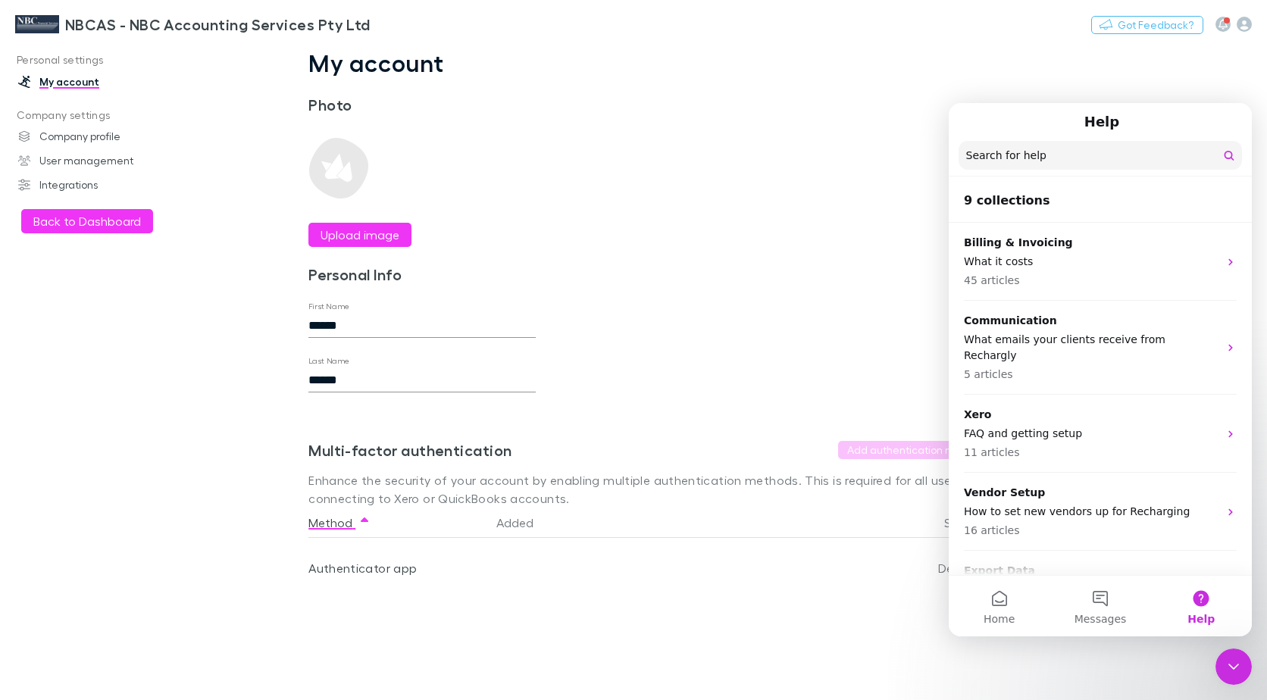
click at [780, 15] on div "NBCAS - NBC Accounting Services Pty Ltd Nothing Got Feedback?" at bounding box center [633, 24] width 1267 height 48
drag, startPoint x: 787, startPoint y: 136, endPoint x: 785, endPoint y: 123, distance: 13.8
click at [787, 135] on div "My account Photo Upload image Personal Info First Name ****** Last Name ****** …" at bounding box center [651, 335] width 758 height 574
